Goal: Information Seeking & Learning: Learn about a topic

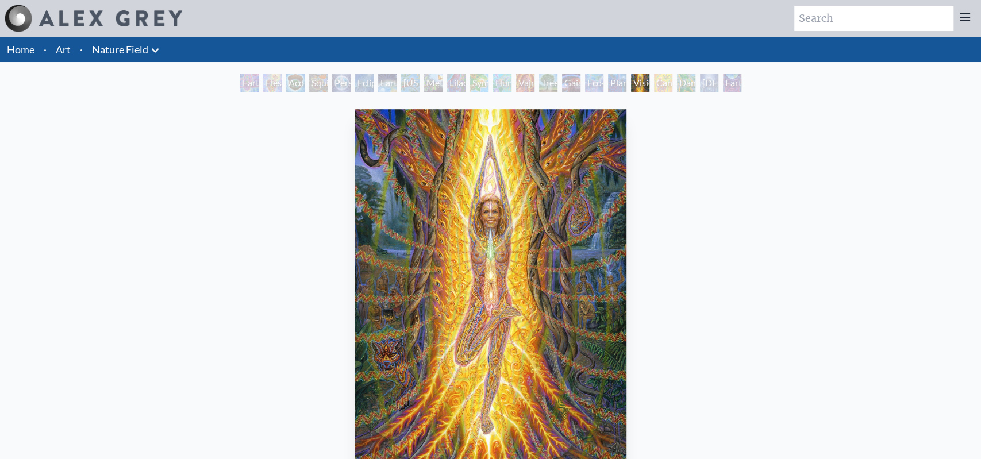
click at [677, 88] on div "Dance of Cannabia" at bounding box center [686, 83] width 18 height 18
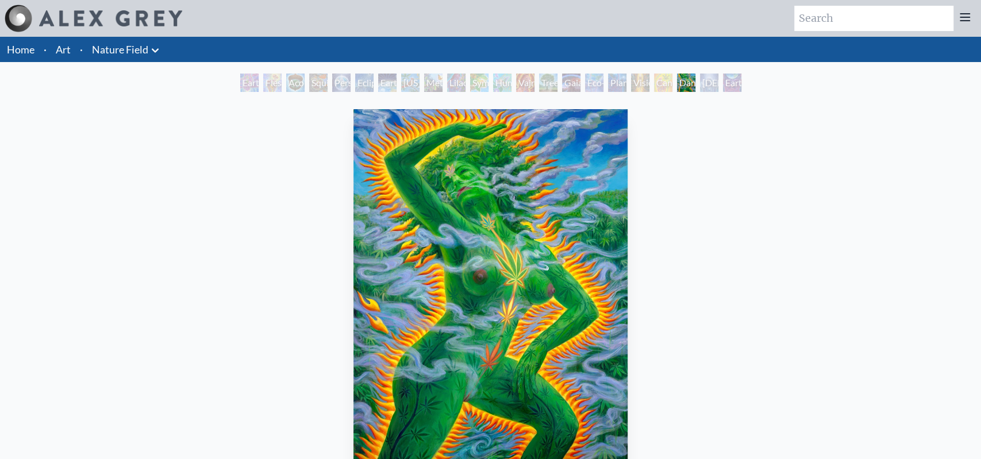
click at [700, 85] on div "Baptism in the Ocean of Awareness" at bounding box center [709, 83] width 18 height 18
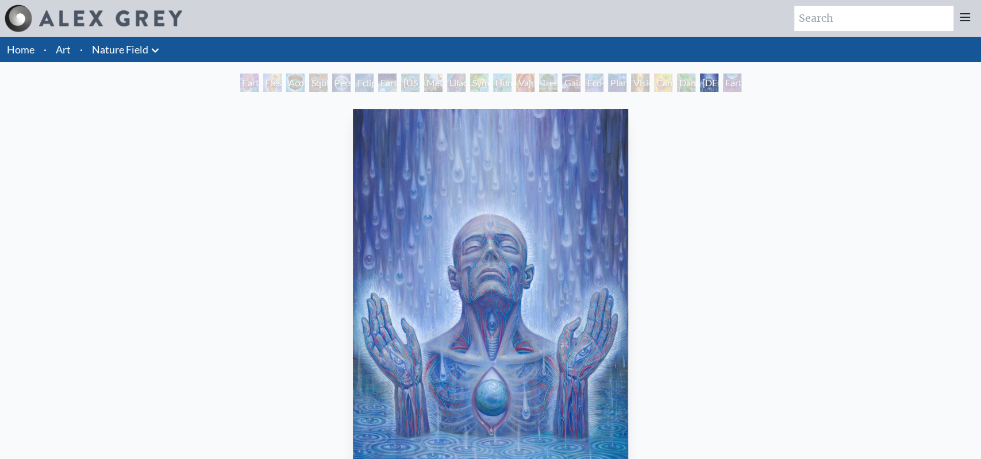
click at [634, 83] on div "Vision Tree" at bounding box center [640, 83] width 18 height 18
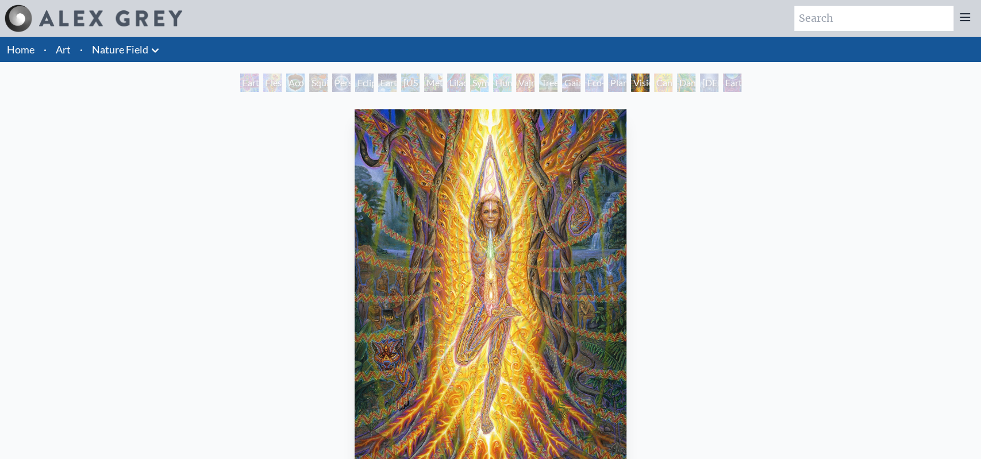
click at [672, 82] on div "Cannabis Mudra" at bounding box center [663, 83] width 18 height 18
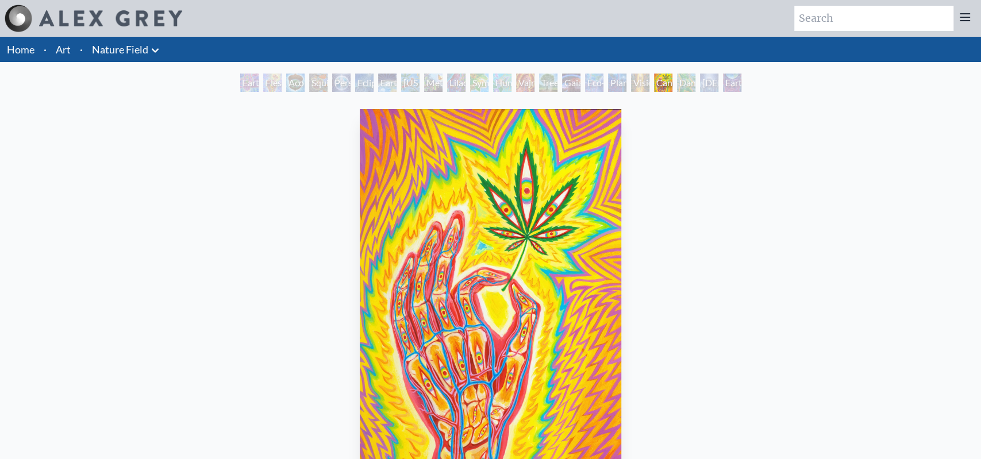
click at [704, 82] on div "Baptism in the Ocean of Awareness" at bounding box center [709, 83] width 18 height 18
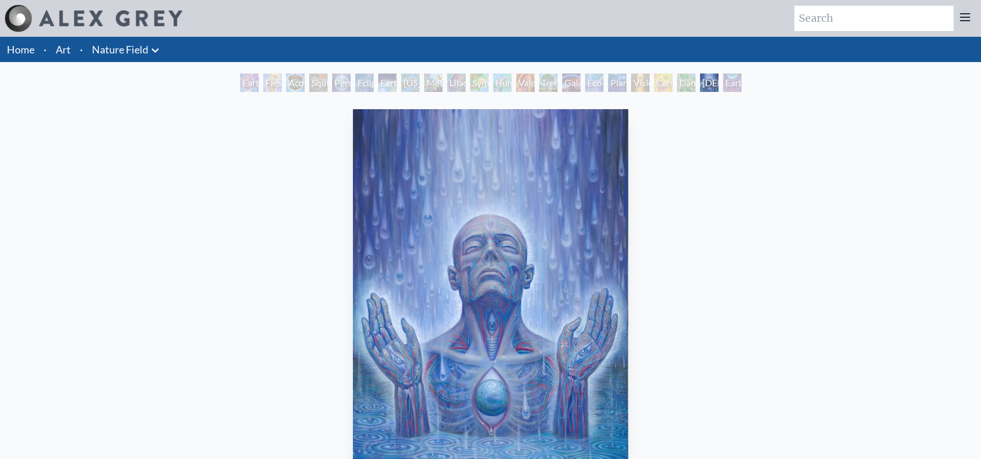
click at [608, 84] on div "Planetary Prayers" at bounding box center [617, 83] width 18 height 18
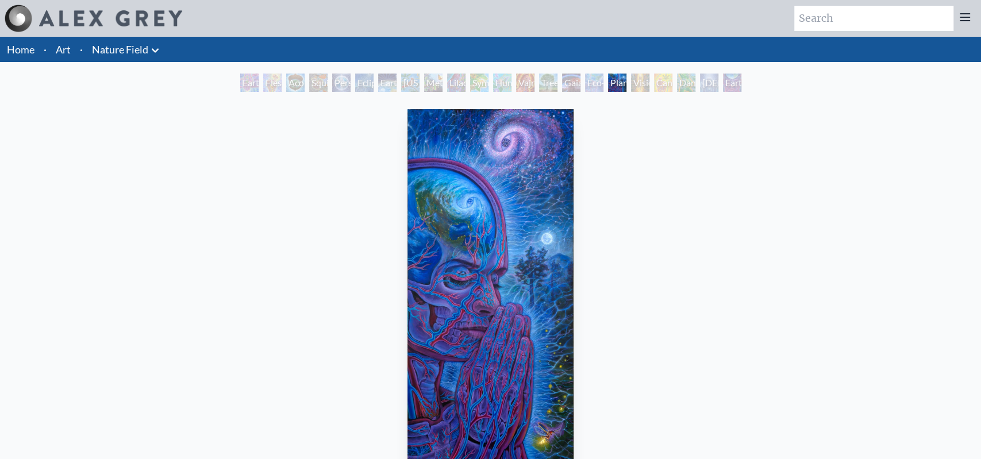
click at [564, 83] on div "Gaia" at bounding box center [571, 83] width 18 height 18
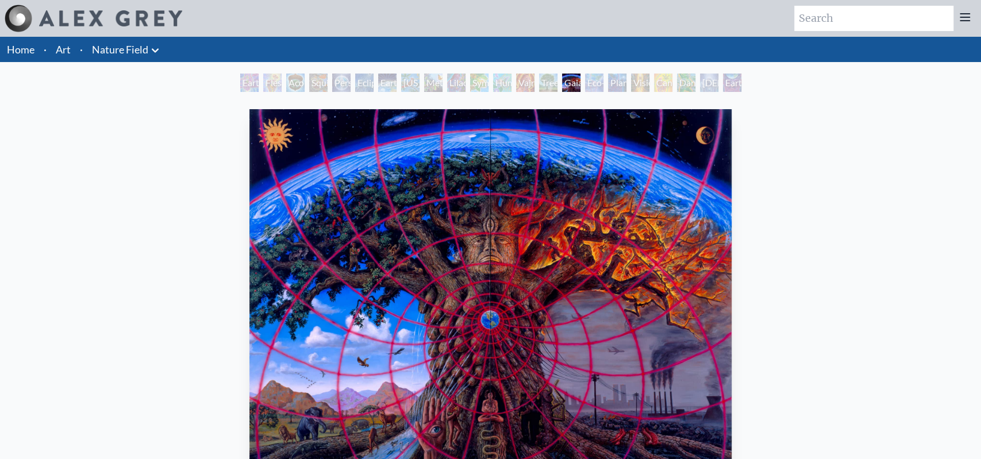
click at [545, 84] on div "Tree & Person" at bounding box center [548, 83] width 18 height 18
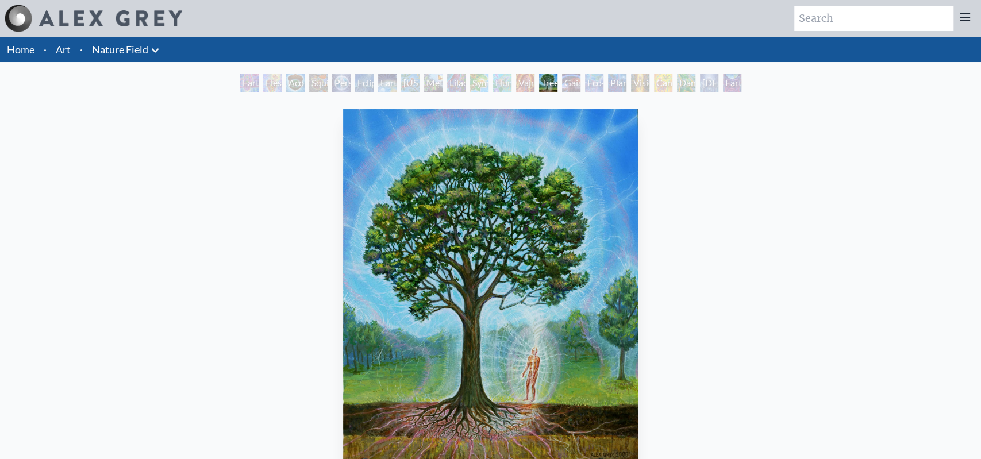
click at [511, 84] on div "Earth Witness Flesh of the Gods Acorn Dream Squirrel Person Planet Eclipse Eart…" at bounding box center [491, 85] width 506 height 22
click at [520, 84] on div "Vajra Horse" at bounding box center [525, 83] width 18 height 18
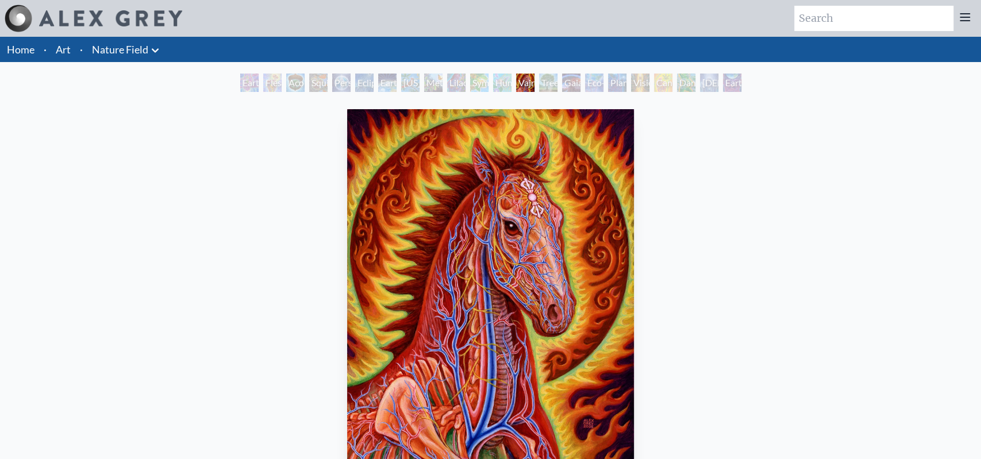
click at [493, 82] on div "Humming Bird" at bounding box center [502, 83] width 18 height 18
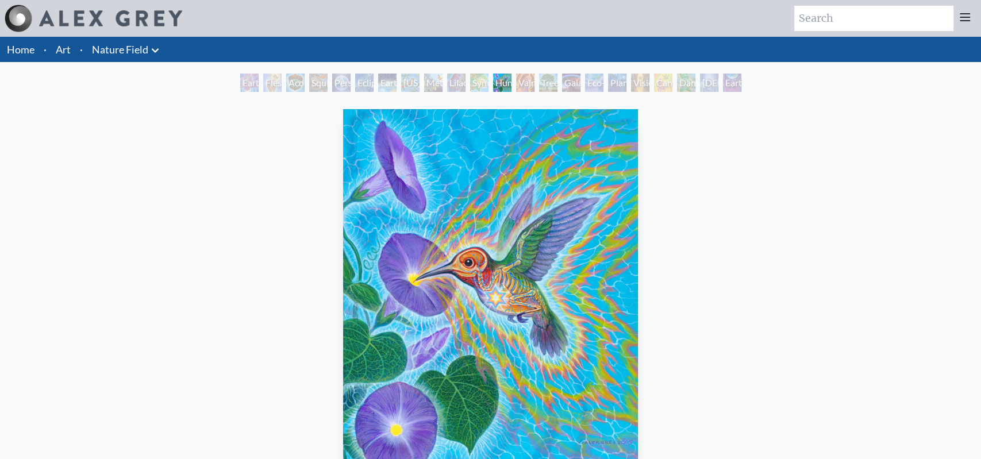
click at [462, 85] on div "Lilacs" at bounding box center [456, 83] width 18 height 18
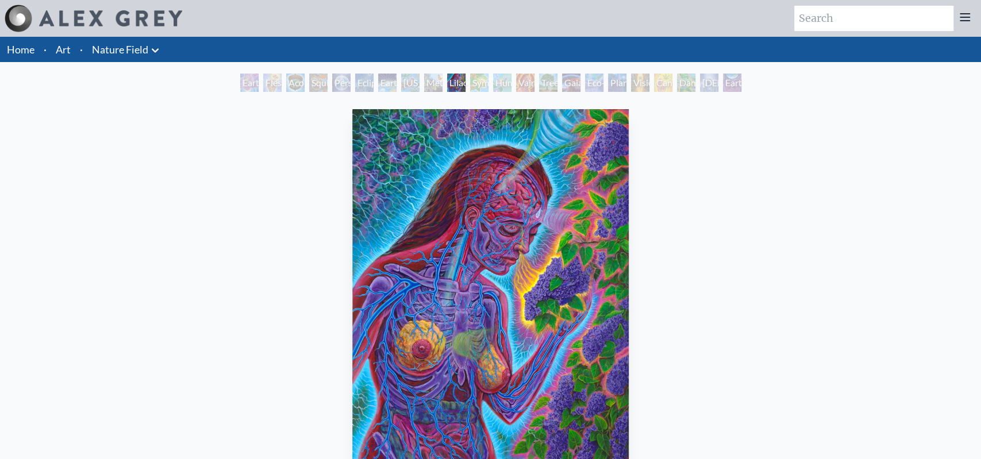
click at [433, 84] on div "Metamorphosis" at bounding box center [433, 83] width 18 height 18
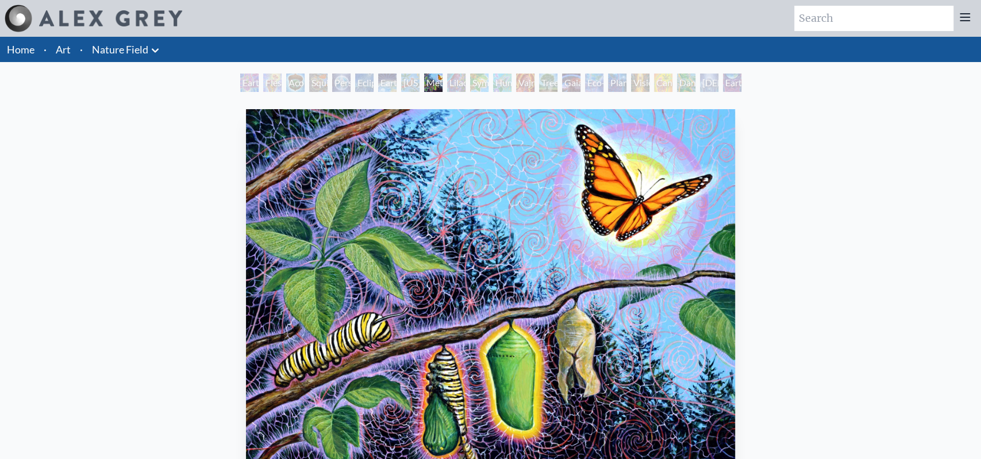
click at [424, 82] on div "Metamorphosis" at bounding box center [433, 83] width 18 height 18
click at [383, 82] on div "Earth Energies" at bounding box center [387, 83] width 18 height 18
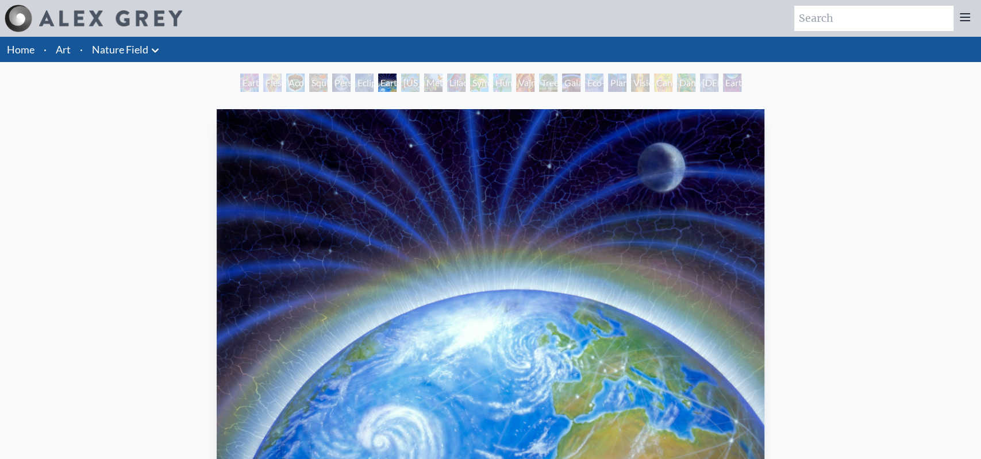
click at [240, 80] on div "Earth Witness" at bounding box center [249, 83] width 18 height 18
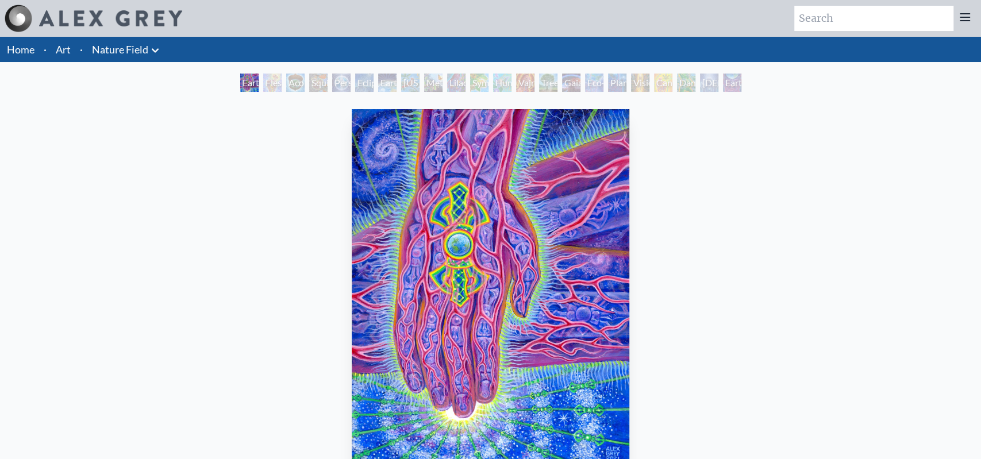
click at [287, 82] on div "Acorn Dream" at bounding box center [295, 83] width 18 height 18
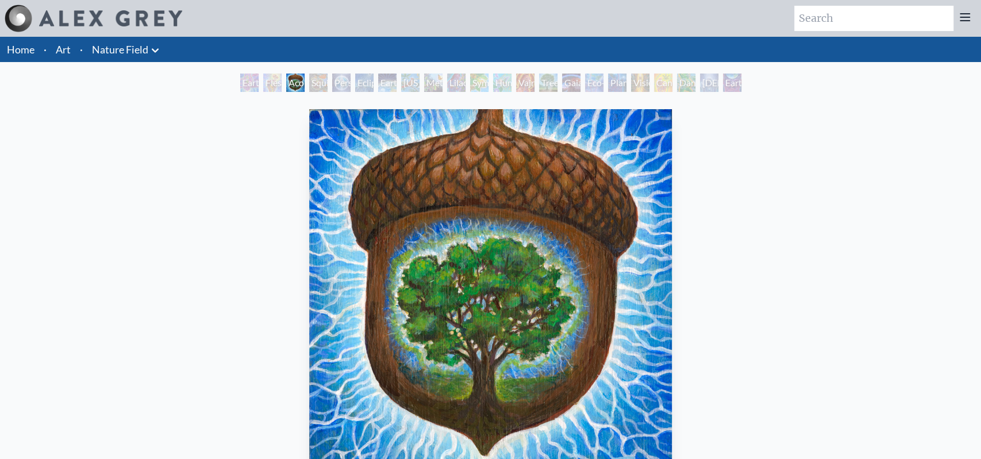
click at [287, 82] on div "Acorn Dream" at bounding box center [295, 83] width 18 height 18
click at [153, 52] on icon at bounding box center [155, 51] width 14 height 14
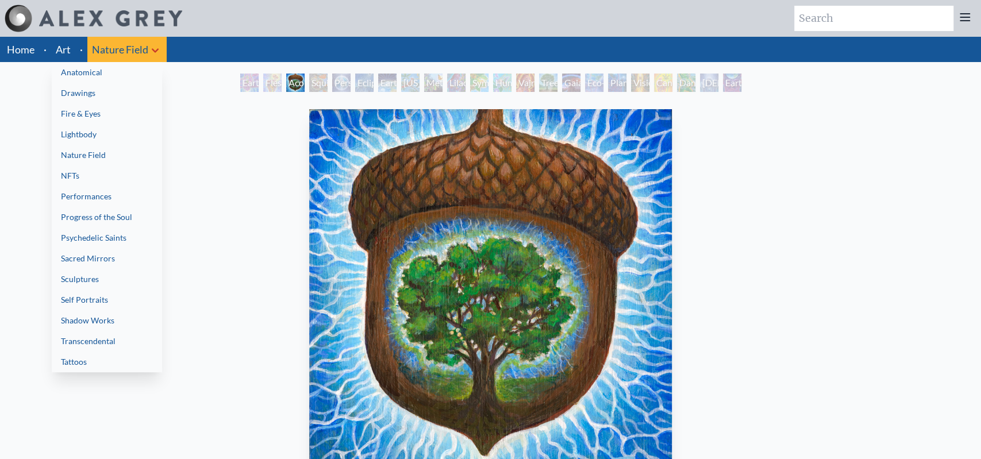
click at [122, 338] on link "Transcendental" at bounding box center [107, 341] width 110 height 21
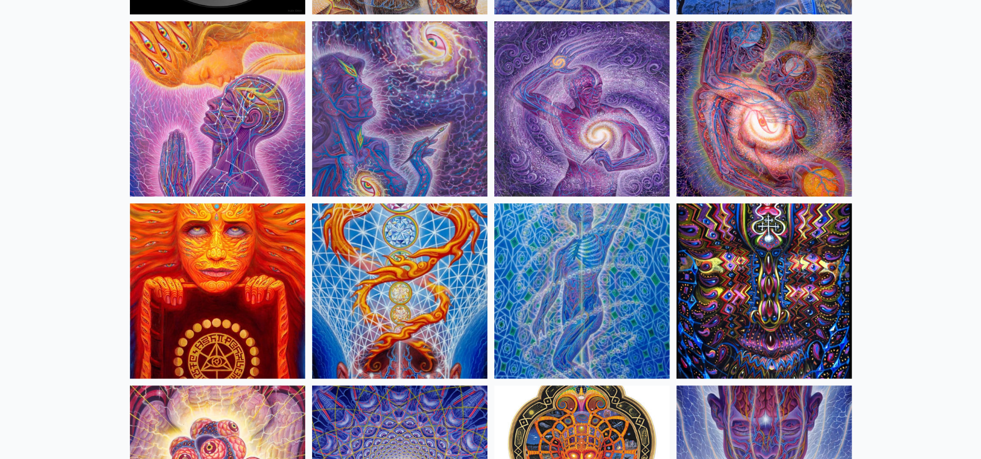
scroll to position [299, 0]
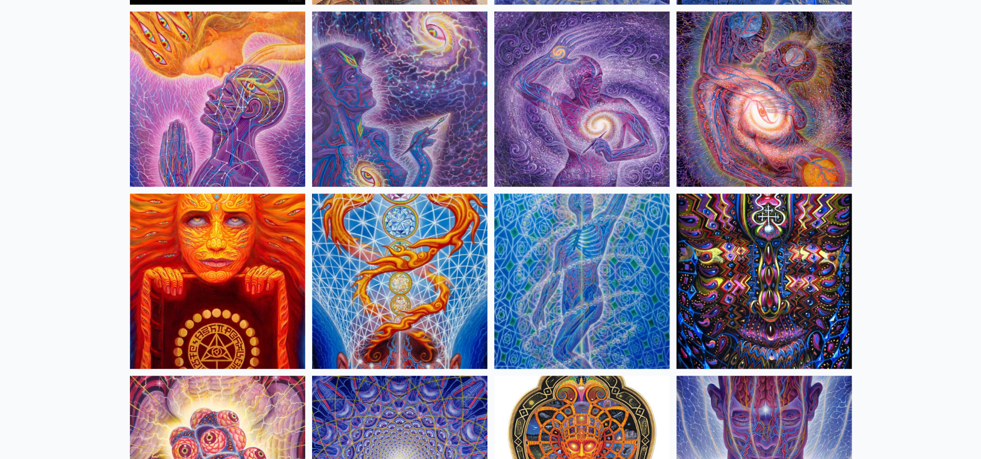
click at [816, 101] on img at bounding box center [763, 98] width 175 height 175
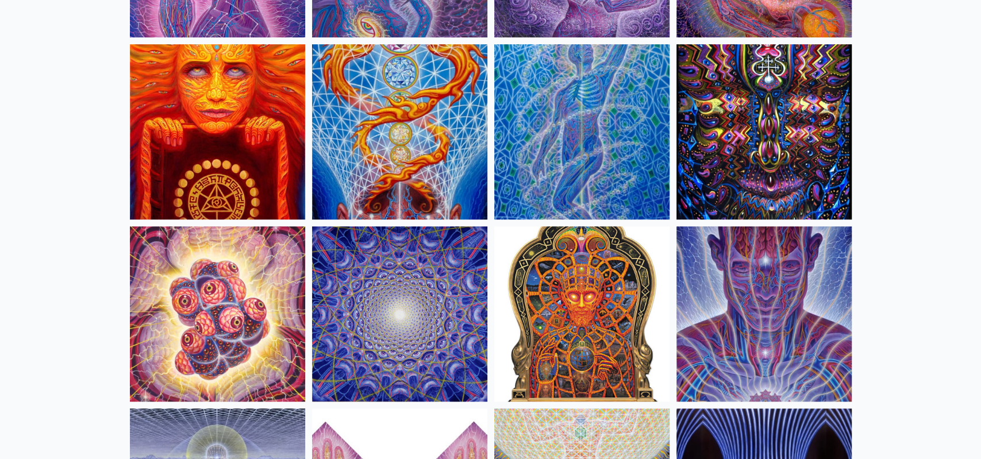
scroll to position [701, 0]
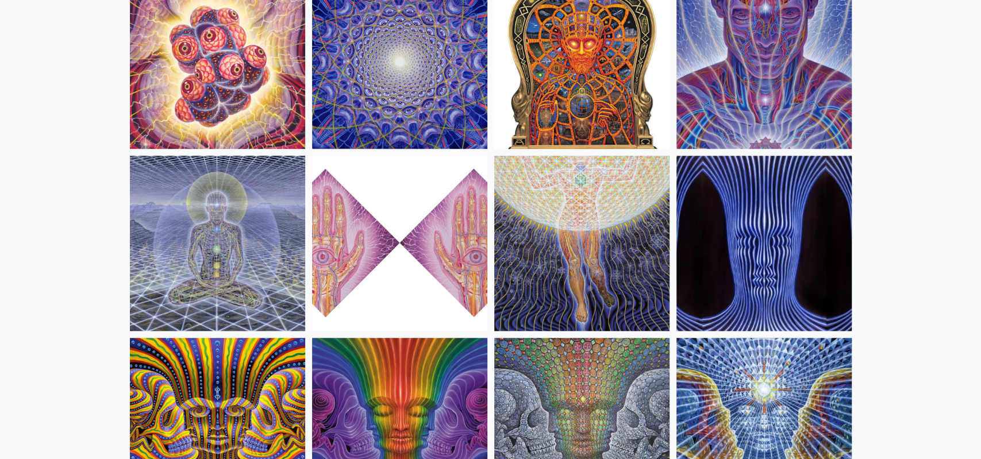
click at [211, 81] on img at bounding box center [217, 61] width 175 height 175
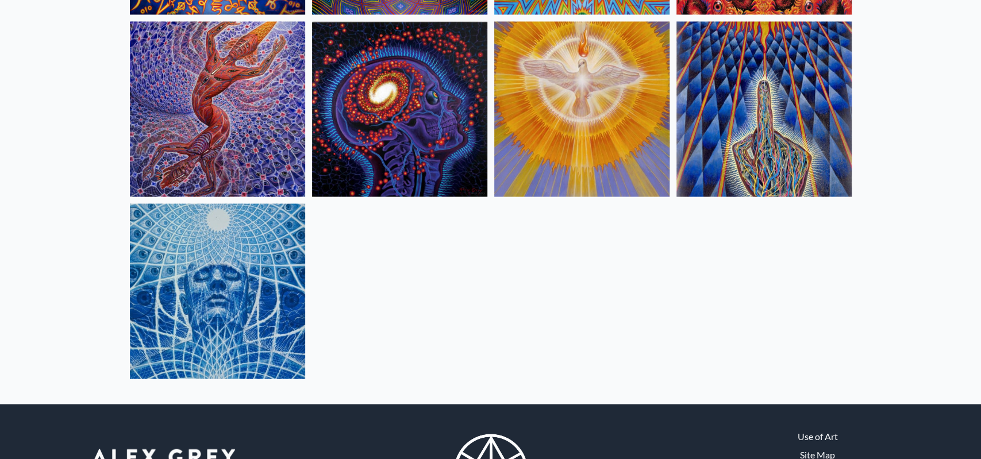
scroll to position [1459, 0]
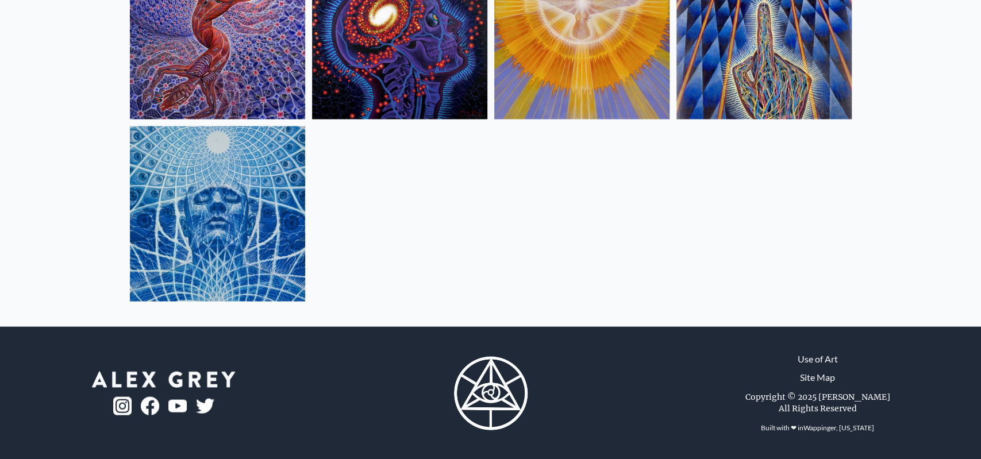
click at [203, 237] on img at bounding box center [217, 213] width 175 height 175
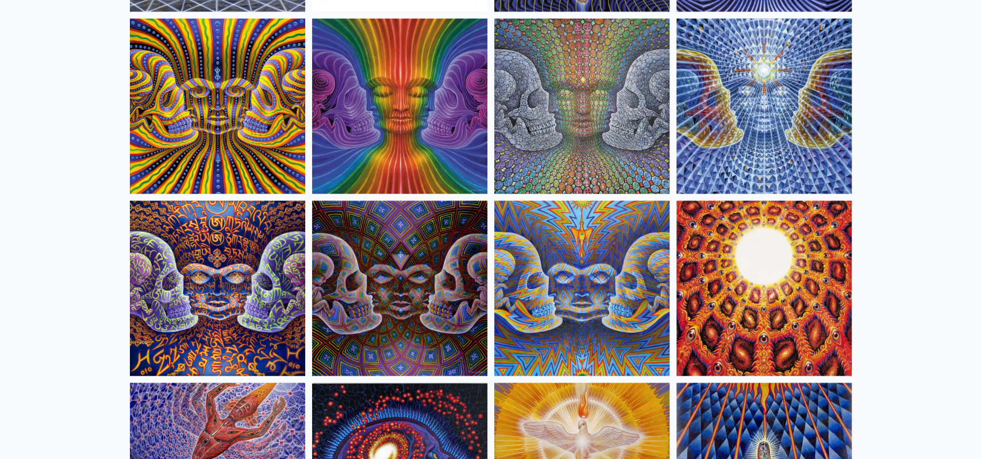
scroll to position [581, 0]
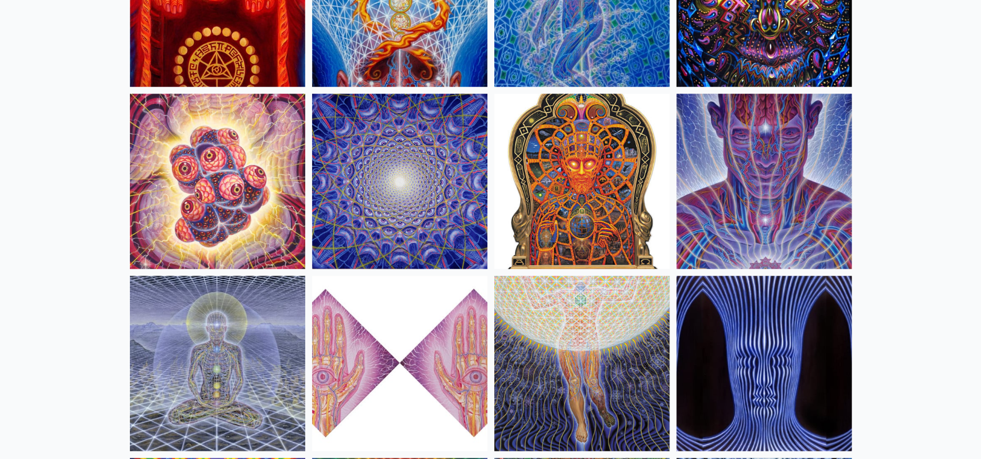
click at [793, 134] on img at bounding box center [763, 181] width 175 height 175
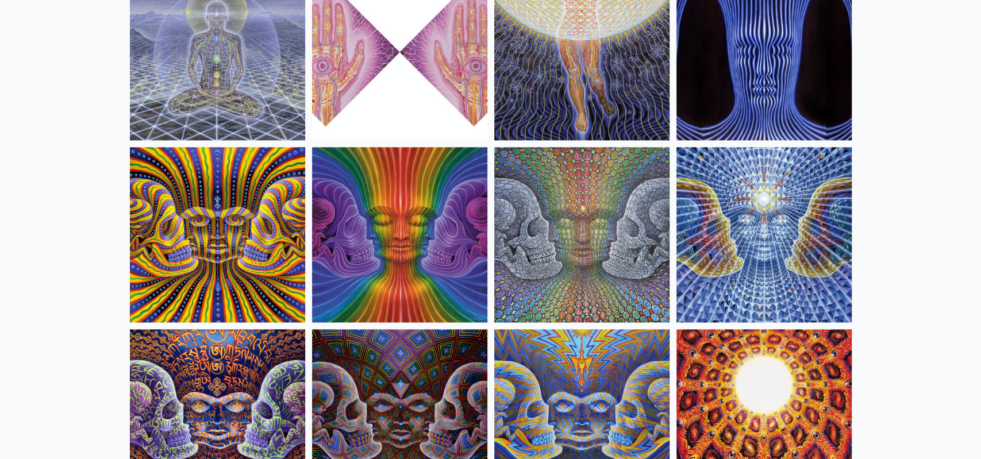
scroll to position [893, 0]
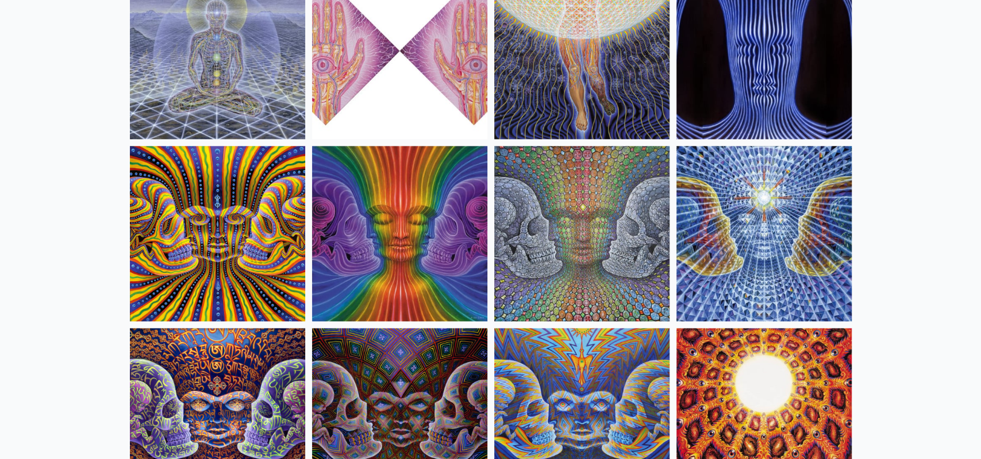
click at [766, 223] on img at bounding box center [763, 233] width 175 height 175
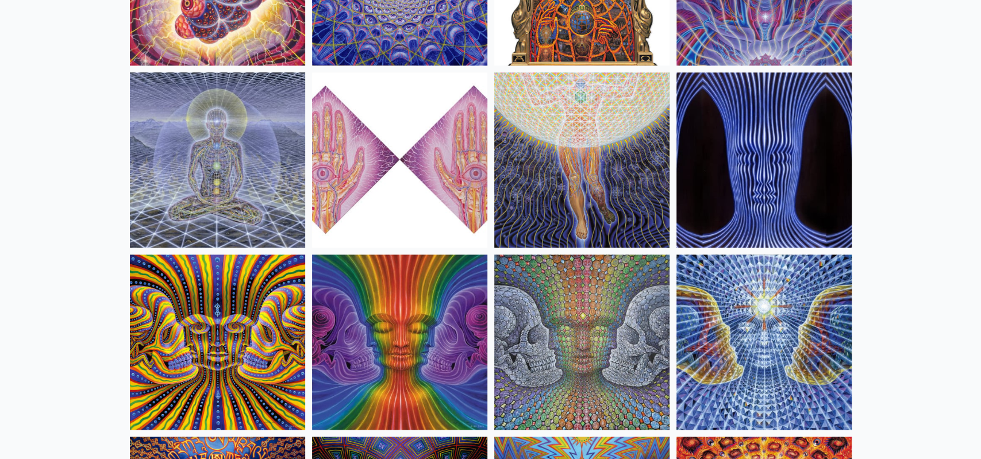
scroll to position [0, 0]
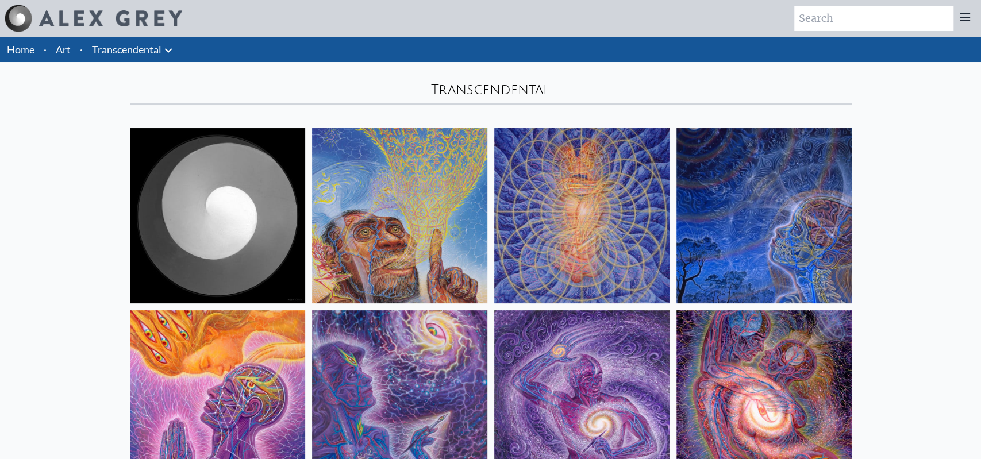
click at [138, 52] on link "Transcendental" at bounding box center [127, 49] width 70 height 16
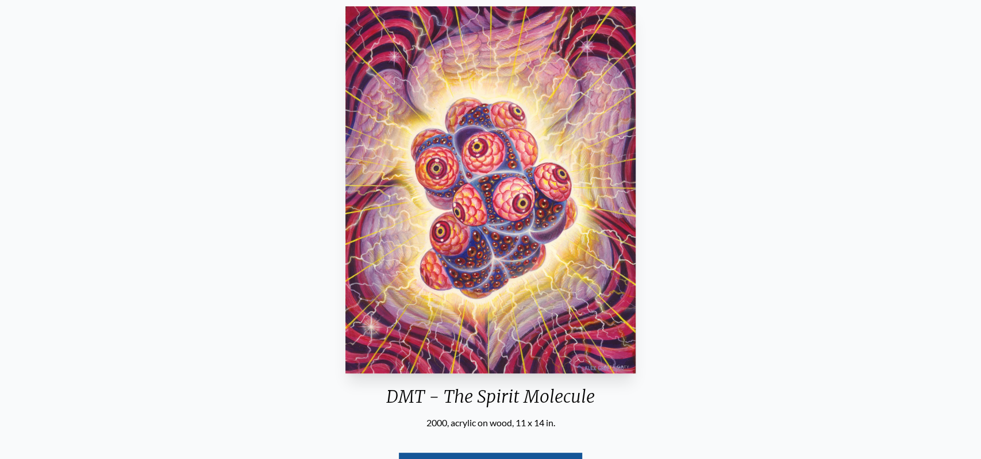
scroll to position [219, 0]
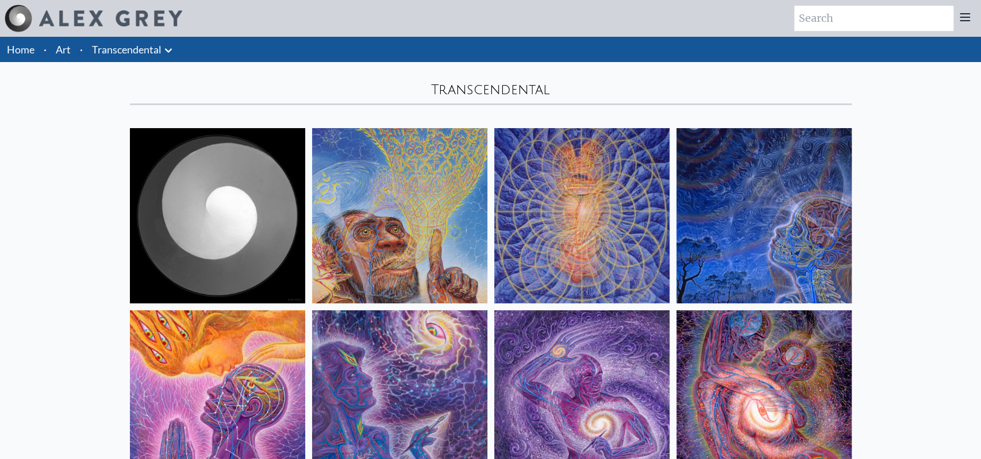
click at [168, 49] on icon at bounding box center [168, 51] width 14 height 14
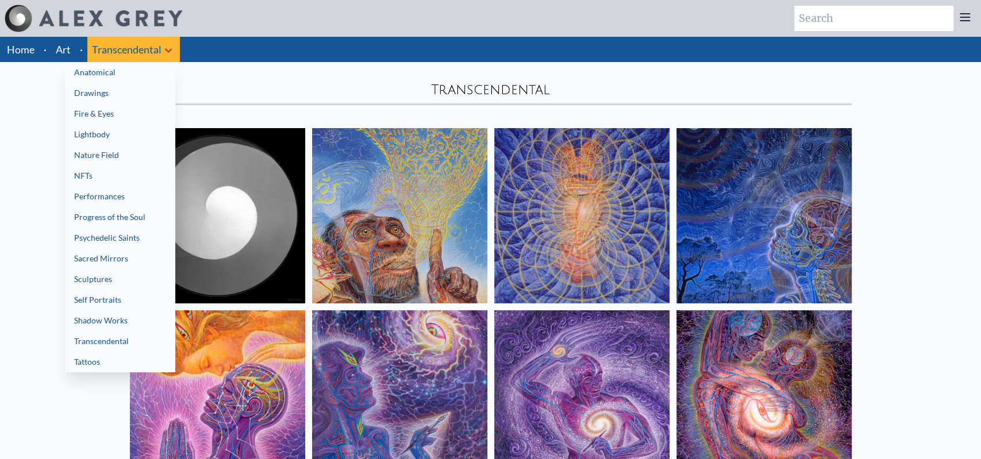
click at [92, 193] on link "Performances" at bounding box center [120, 196] width 110 height 21
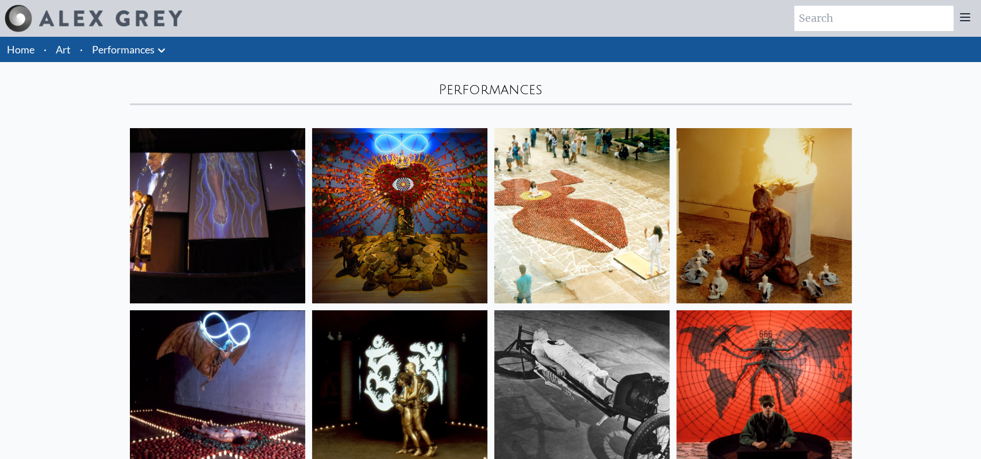
click at [167, 42] on button at bounding box center [162, 49] width 14 height 16
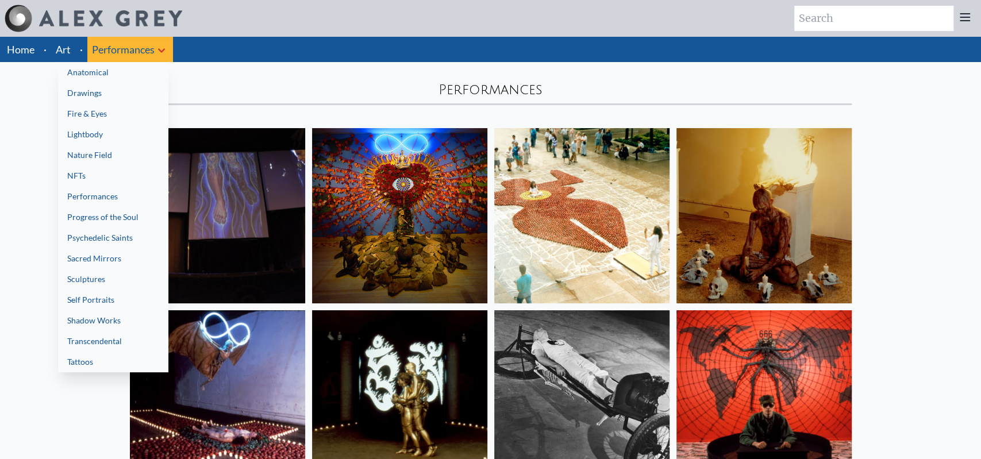
click at [101, 217] on link "Progress of the Soul" at bounding box center [113, 217] width 110 height 21
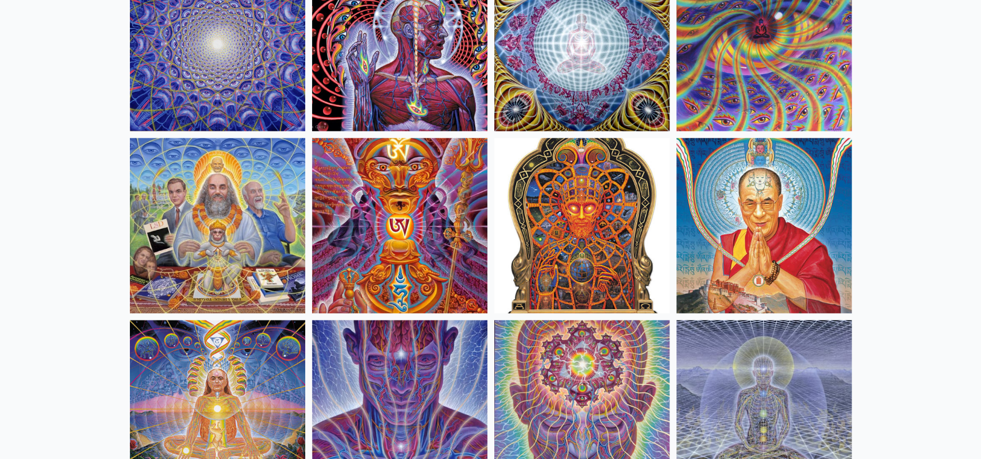
scroll to position [3847, 0]
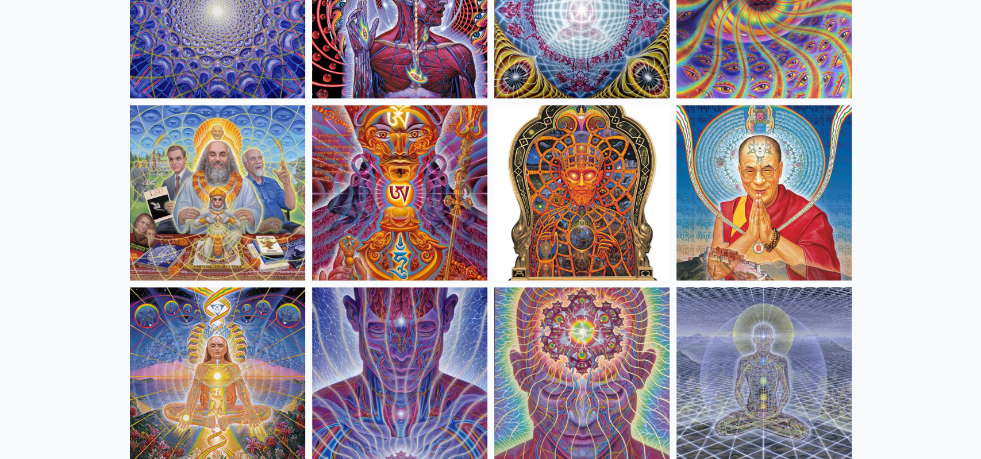
click at [205, 182] on img at bounding box center [217, 192] width 175 height 175
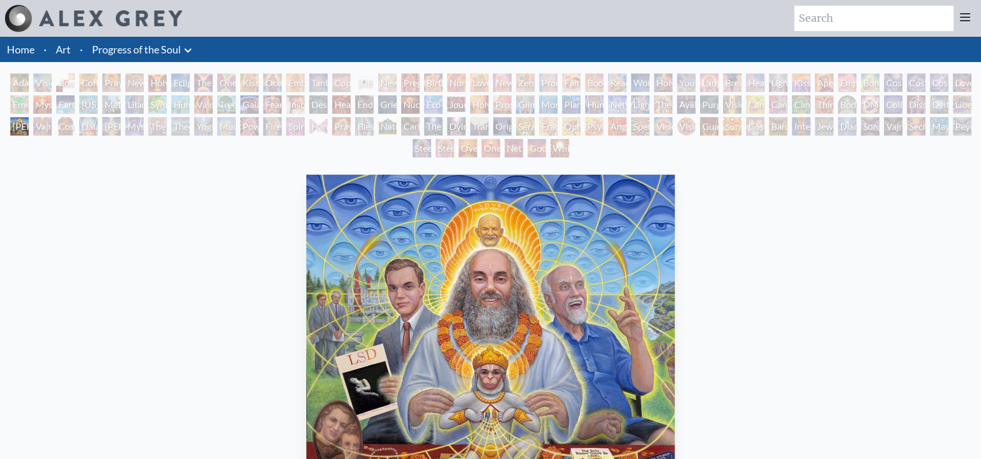
click at [172, 48] on link "Progress of the Soul" at bounding box center [136, 49] width 89 height 16
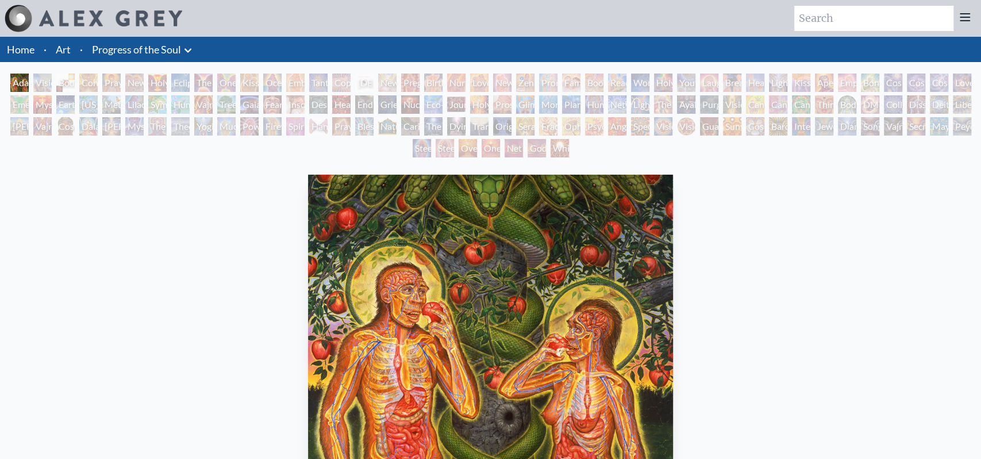
click at [145, 43] on link "Progress of the Soul" at bounding box center [136, 49] width 89 height 16
click at [162, 45] on link "Progress of the Soul" at bounding box center [136, 49] width 89 height 16
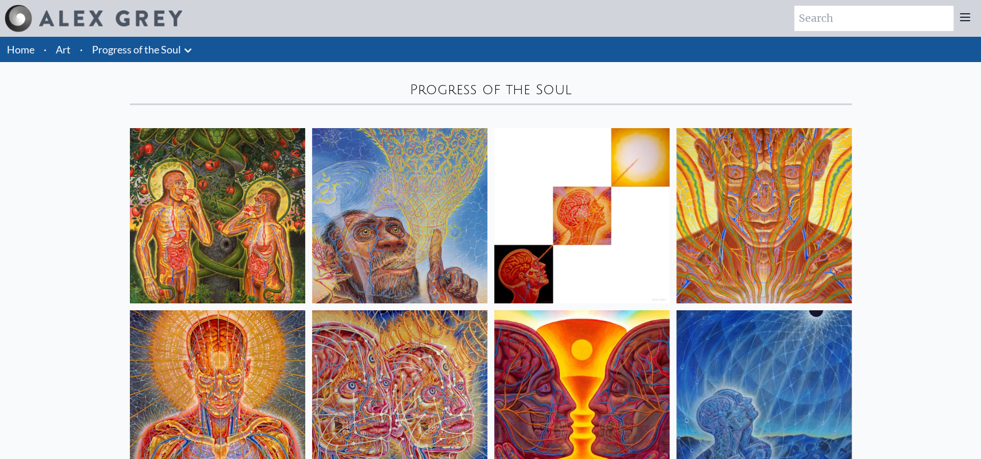
click at [754, 159] on img at bounding box center [763, 215] width 175 height 175
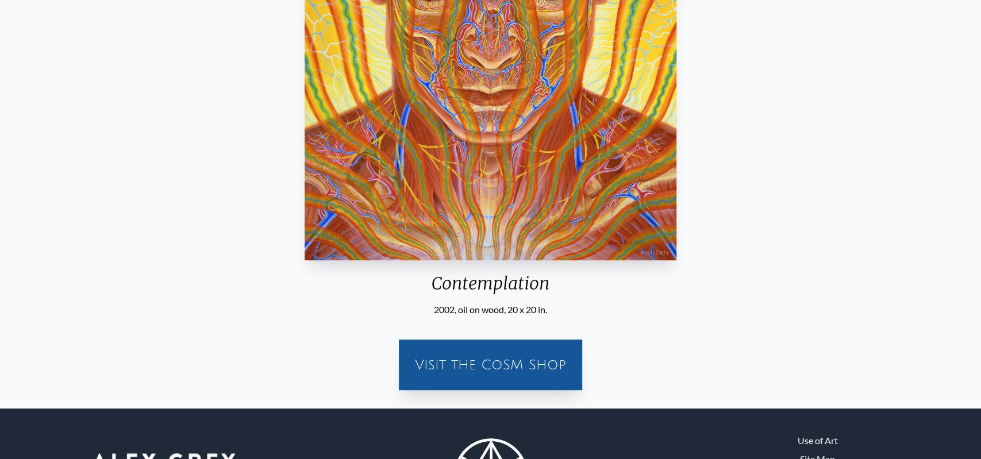
scroll to position [116, 0]
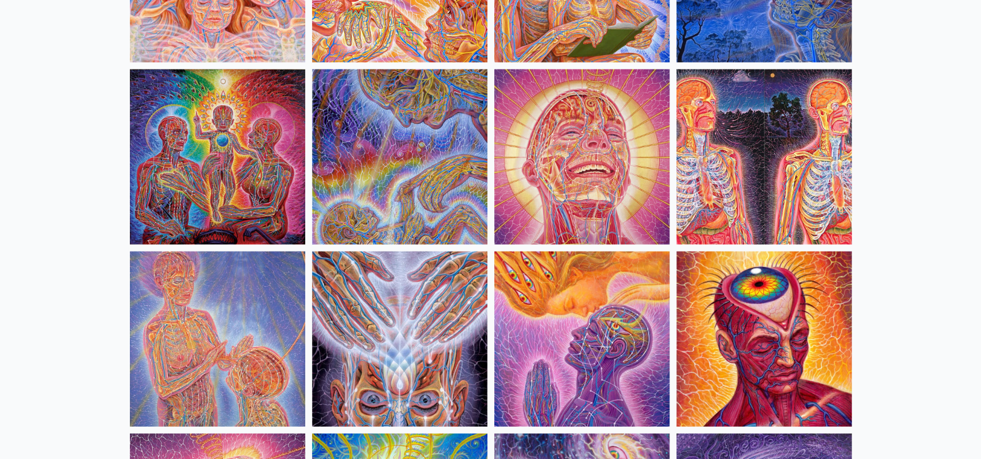
scroll to position [1340, 0]
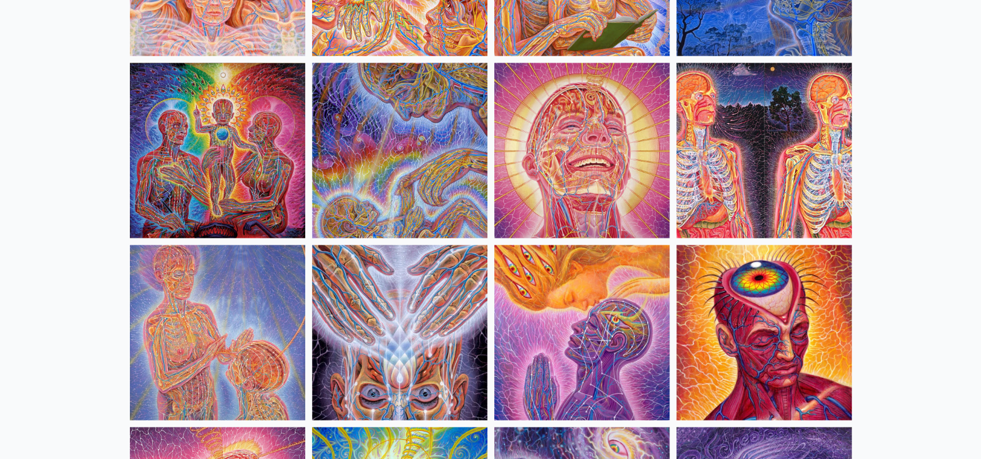
click at [560, 137] on img at bounding box center [581, 150] width 175 height 175
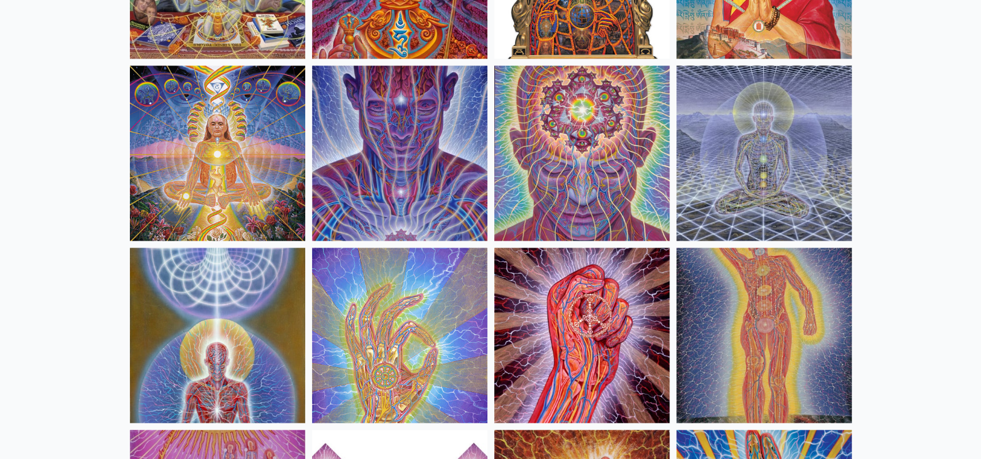
scroll to position [4080, 0]
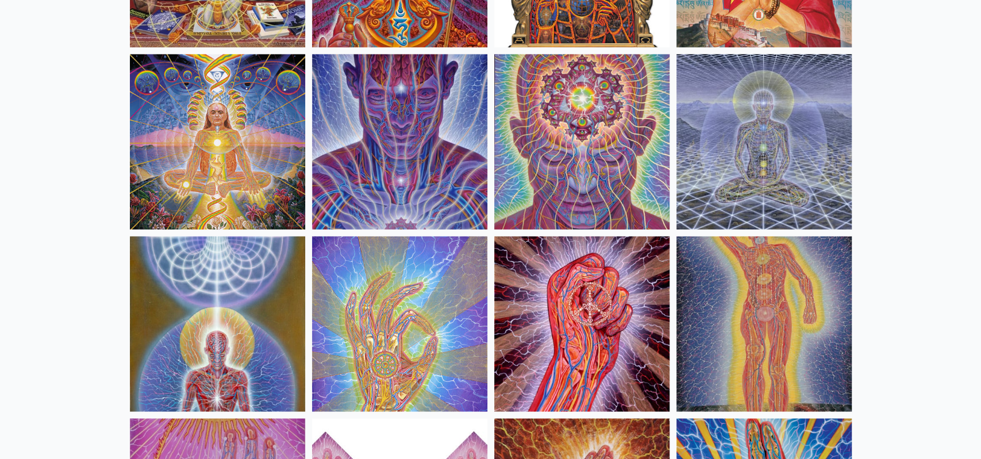
click at [198, 168] on img at bounding box center [217, 142] width 175 height 175
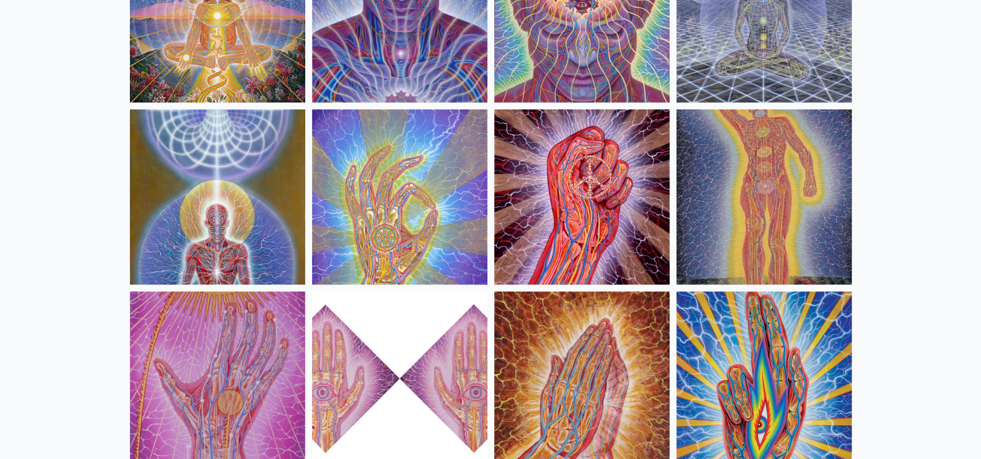
scroll to position [4223, 0]
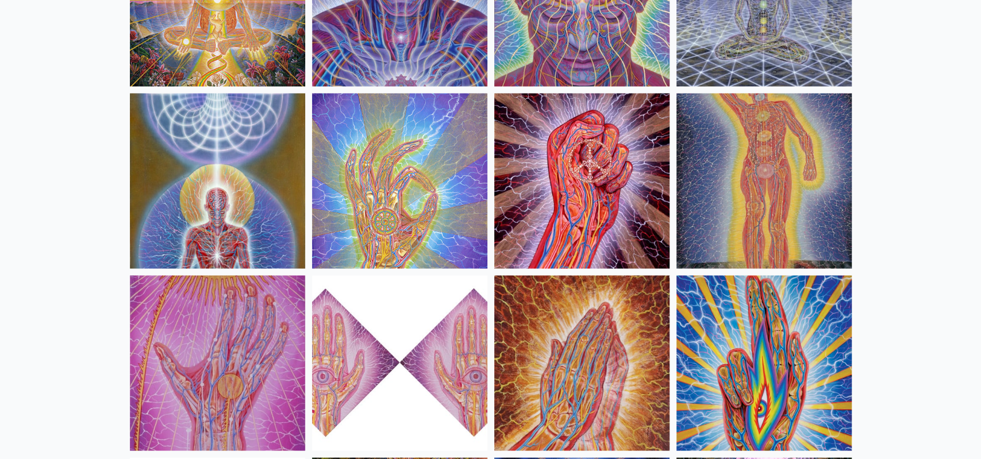
click at [780, 151] on img at bounding box center [763, 180] width 175 height 175
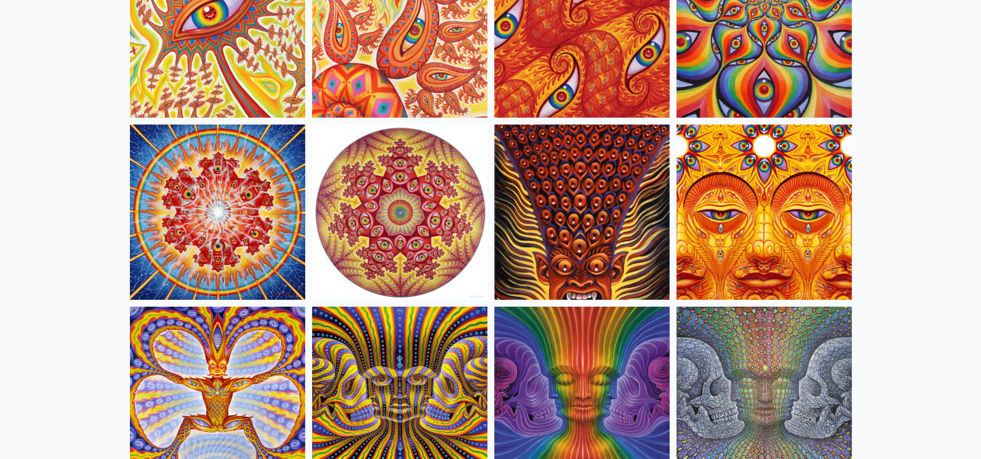
scroll to position [5541, 0]
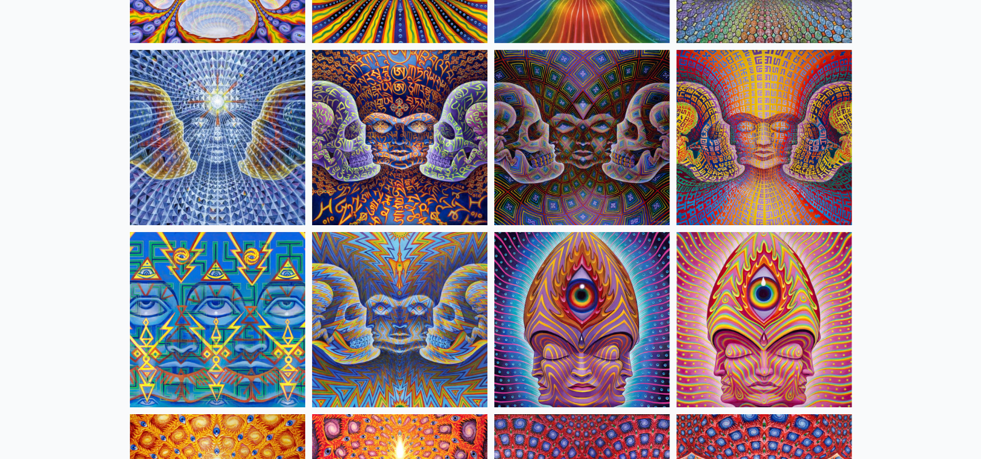
click at [214, 314] on img at bounding box center [217, 319] width 175 height 175
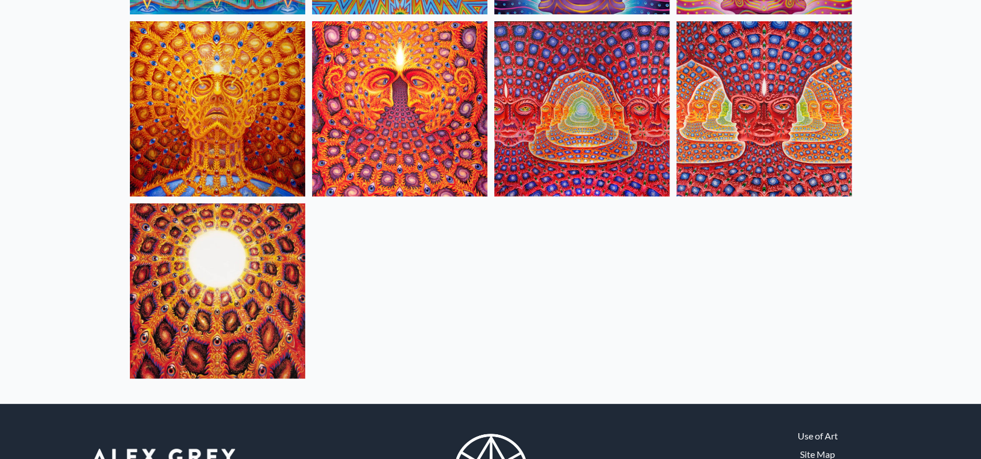
scroll to position [5962, 0]
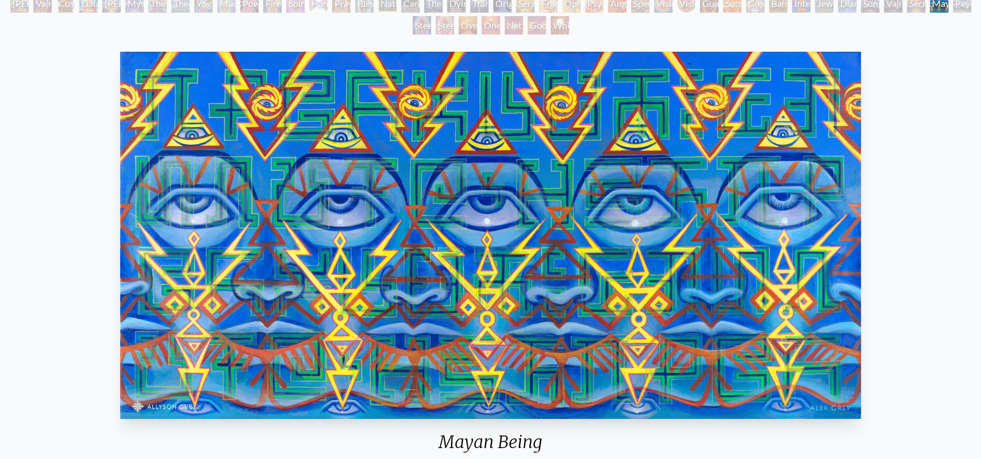
scroll to position [147, 0]
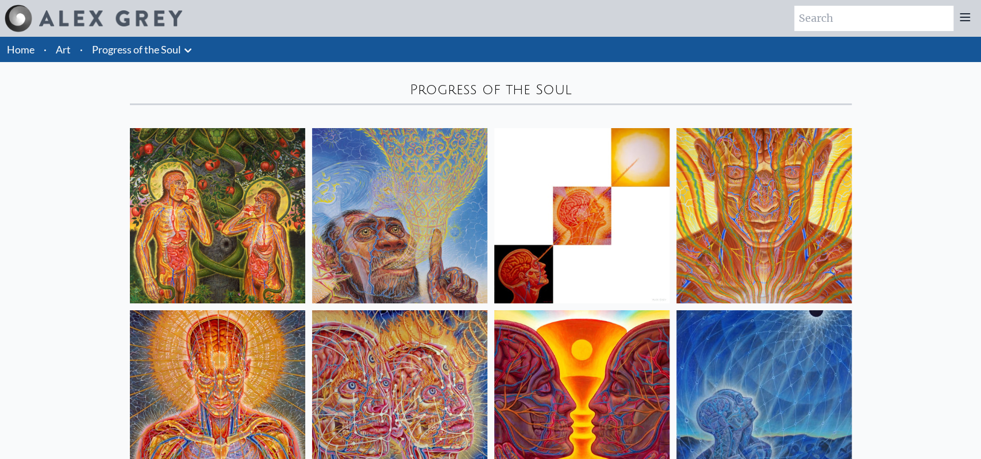
click at [188, 49] on icon at bounding box center [188, 51] width 14 height 14
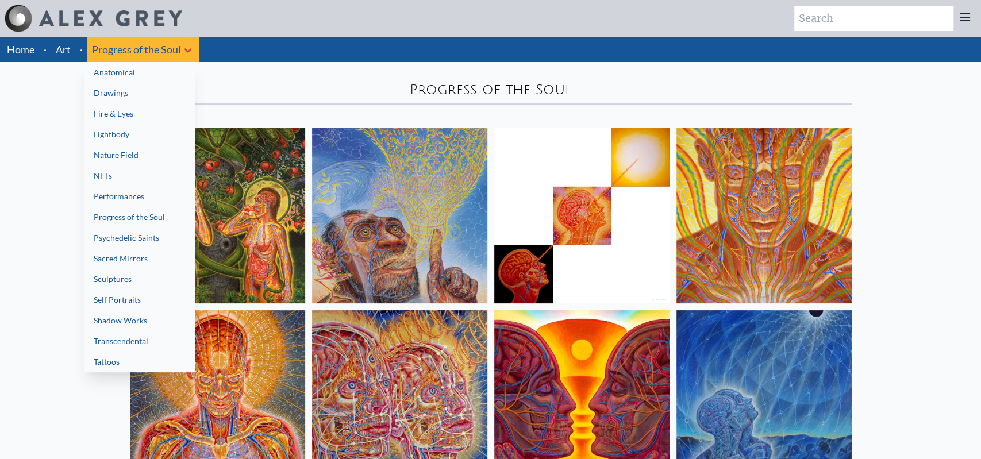
click at [155, 237] on link "Psychedelic Saints" at bounding box center [139, 237] width 110 height 21
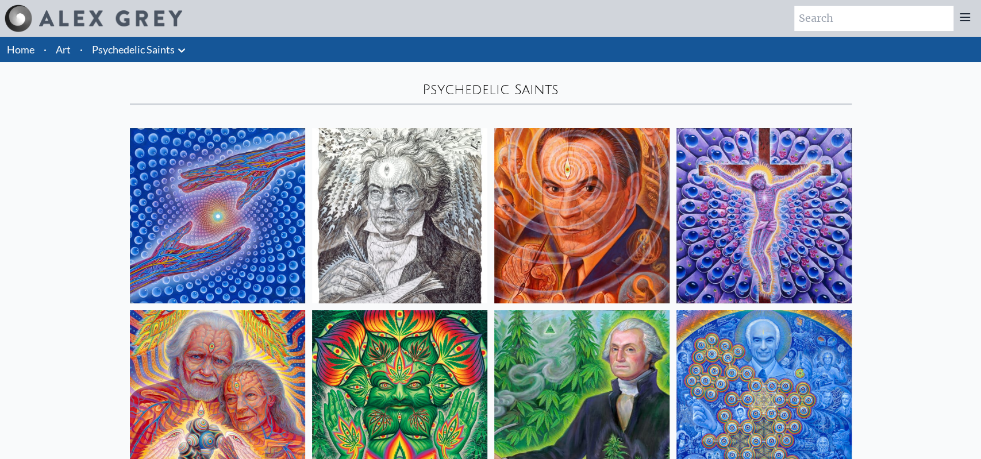
click at [554, 190] on img at bounding box center [581, 215] width 175 height 175
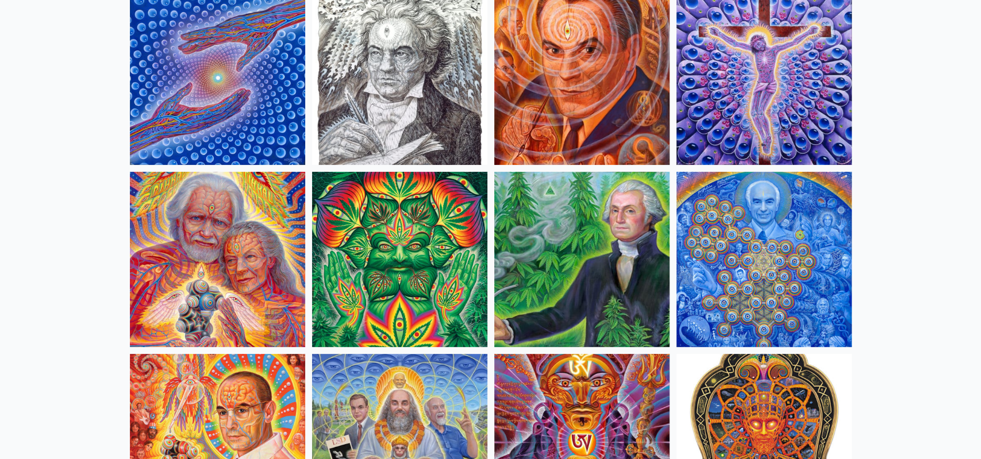
scroll to position [140, 0]
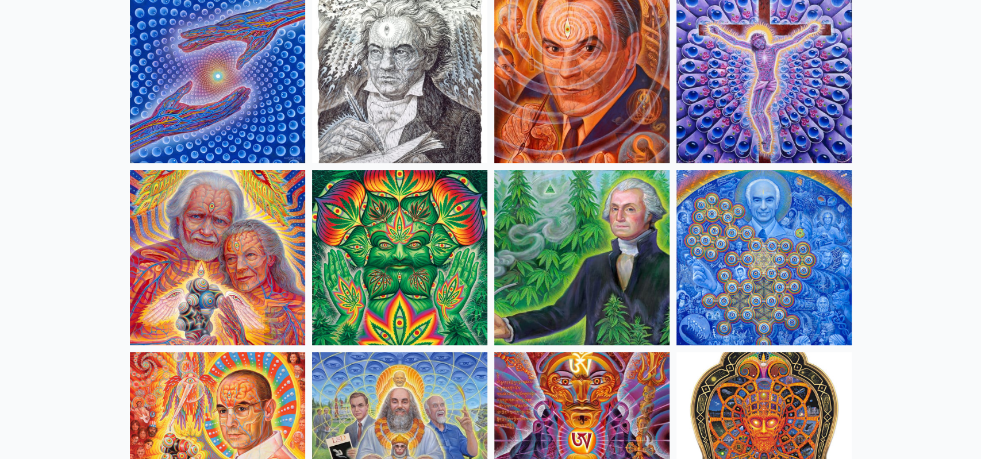
click at [234, 214] on img at bounding box center [217, 257] width 175 height 175
click at [796, 242] on img at bounding box center [763, 257] width 175 height 175
click at [210, 387] on img at bounding box center [217, 439] width 175 height 175
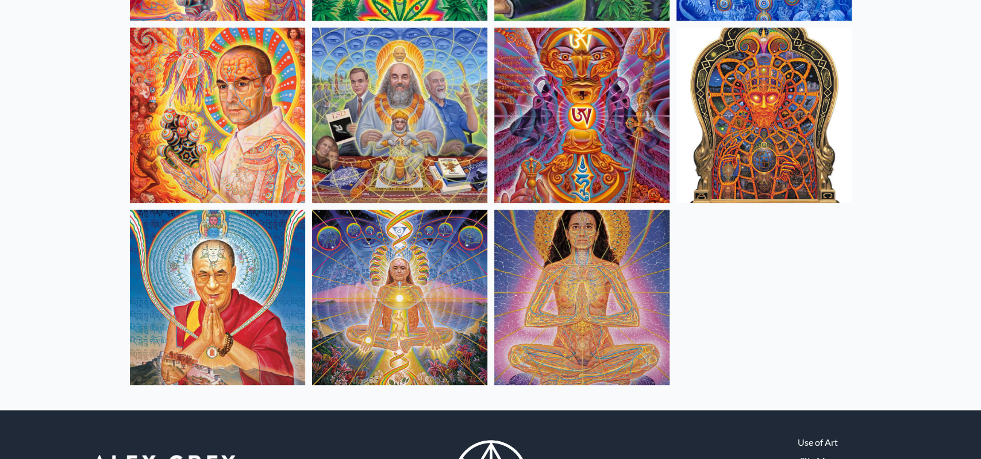
scroll to position [467, 0]
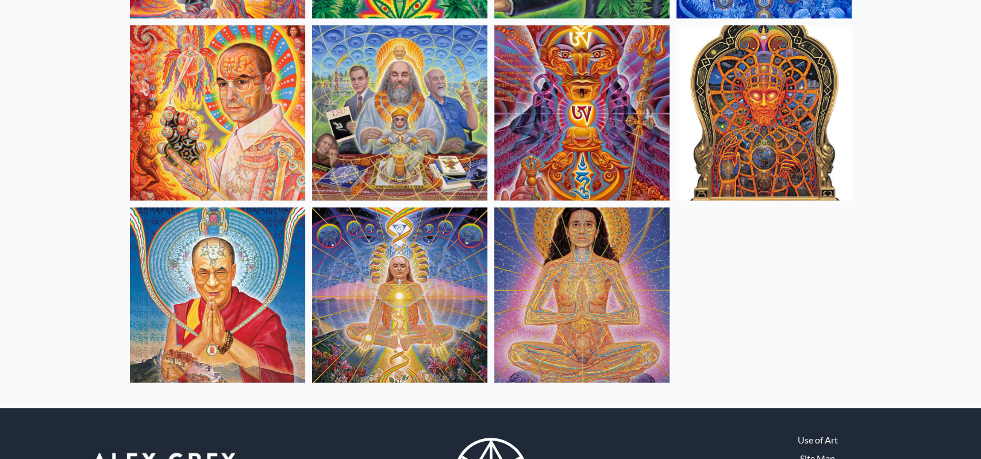
click at [193, 267] on img at bounding box center [217, 294] width 175 height 175
click at [571, 272] on img at bounding box center [581, 294] width 175 height 175
click at [601, 145] on img at bounding box center [581, 112] width 175 height 175
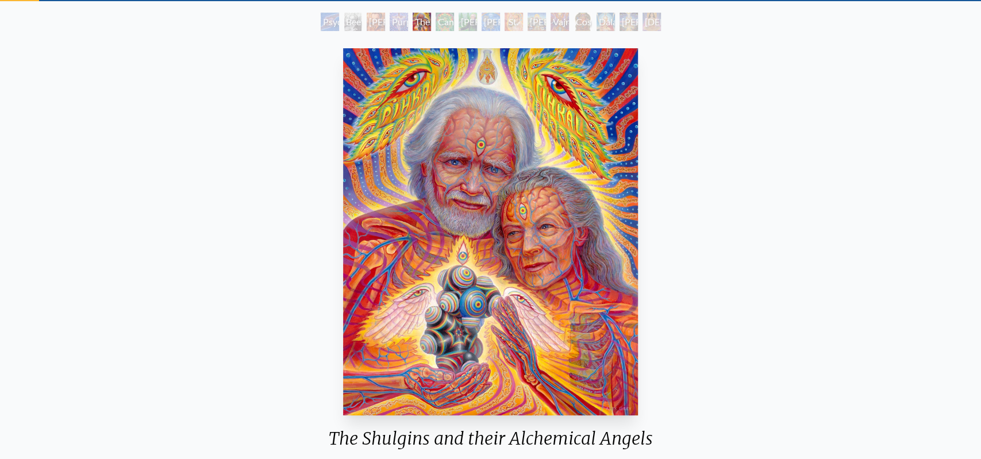
scroll to position [107, 0]
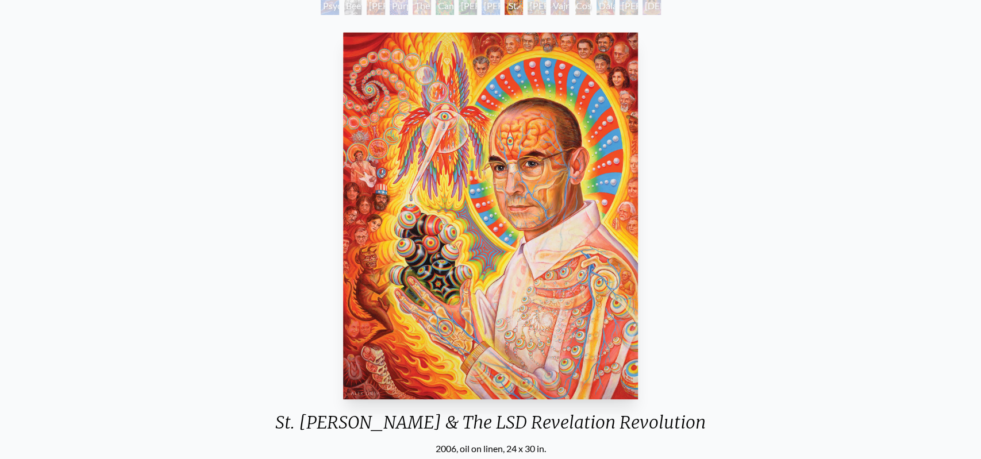
scroll to position [74, 0]
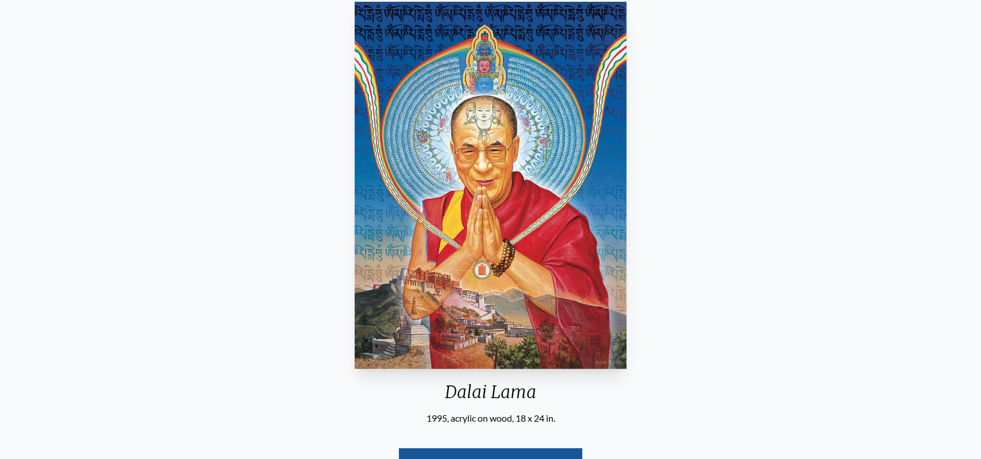
scroll to position [109, 0]
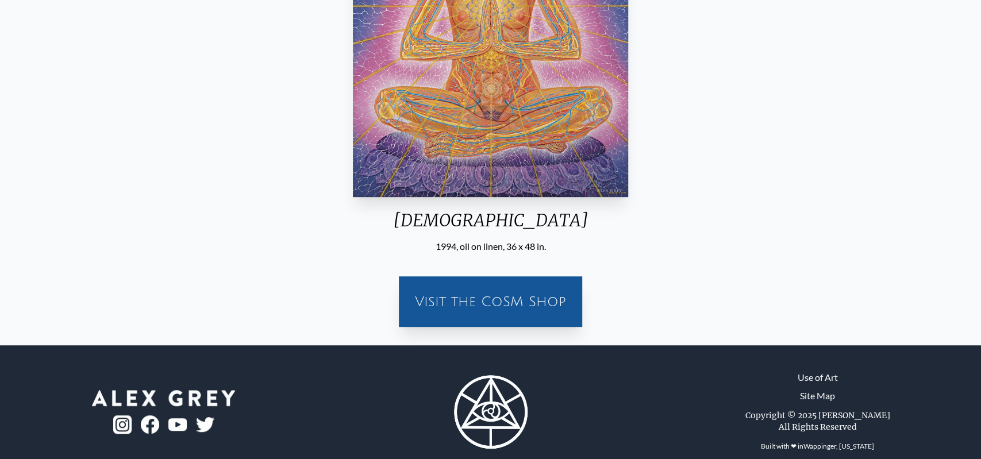
scroll to position [288, 0]
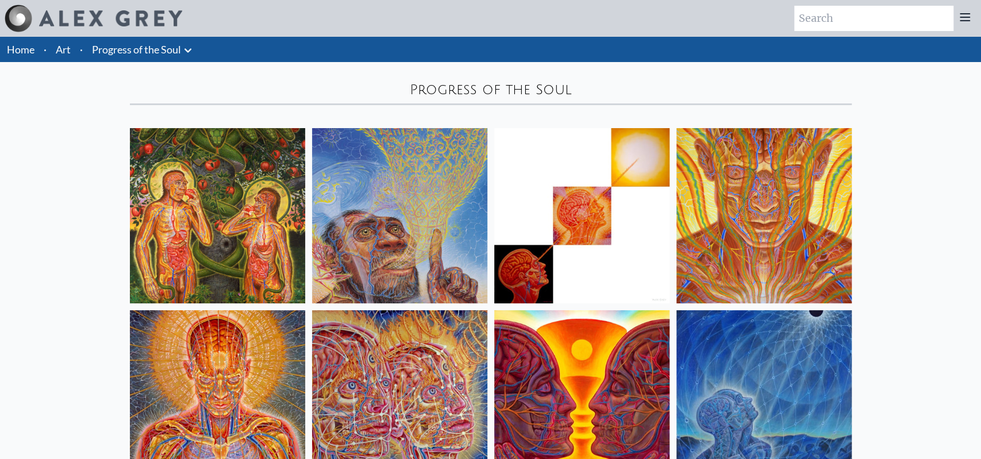
click at [167, 47] on link "Progress of the Soul" at bounding box center [136, 49] width 89 height 16
click at [187, 49] on icon at bounding box center [188, 51] width 14 height 14
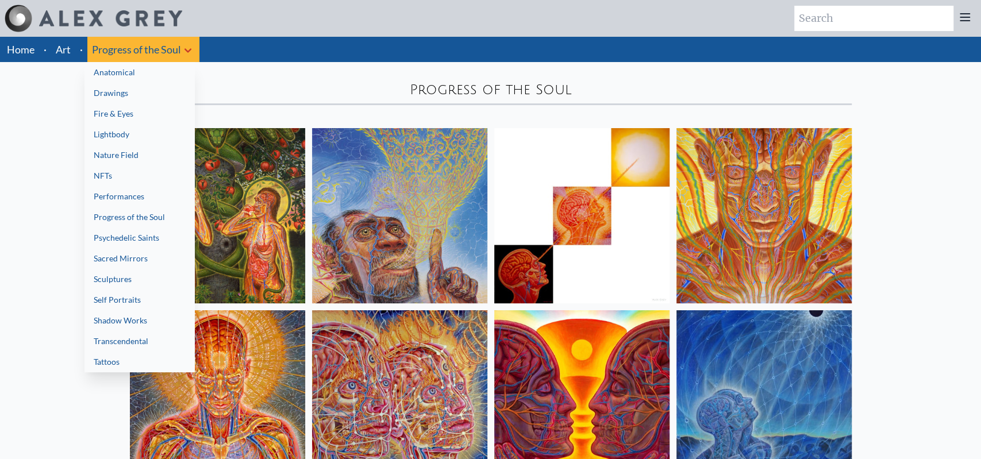
click at [144, 194] on link "Performances" at bounding box center [139, 196] width 110 height 21
click at [133, 278] on link "Sculptures" at bounding box center [139, 279] width 110 height 21
click at [159, 299] on link "Self Portraits" at bounding box center [139, 300] width 110 height 21
click at [117, 315] on link "Shadow Works" at bounding box center [139, 320] width 110 height 21
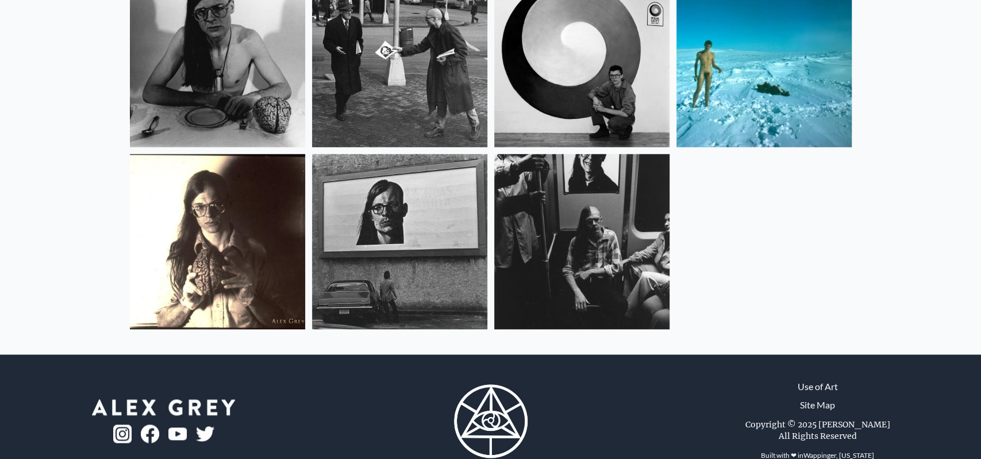
scroll to position [236, 0]
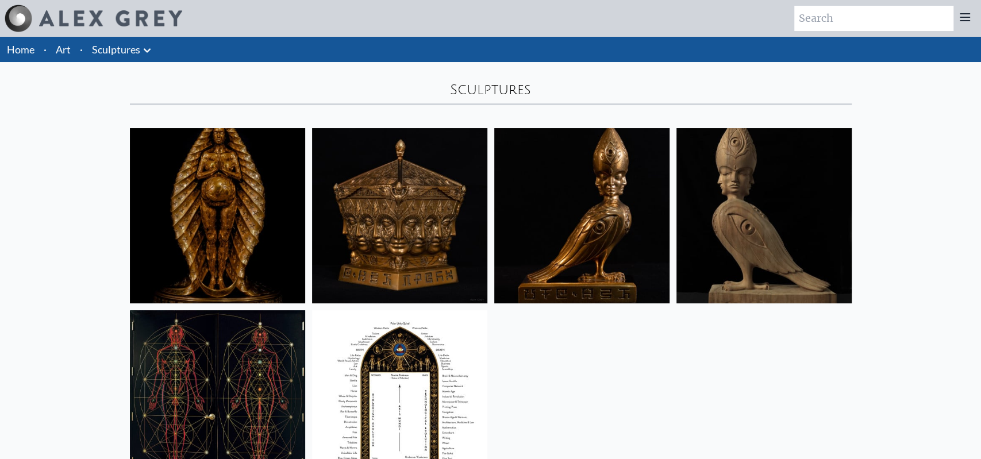
click at [261, 175] on img at bounding box center [217, 215] width 175 height 175
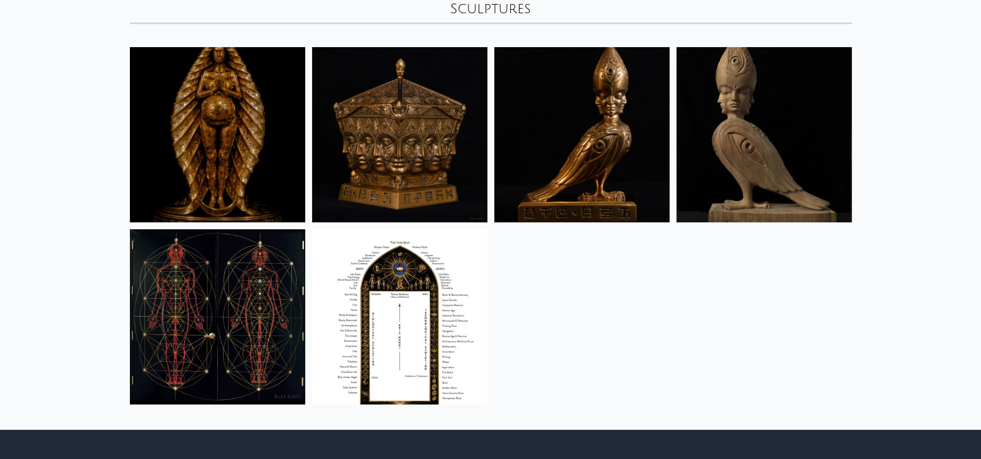
scroll to position [82, 0]
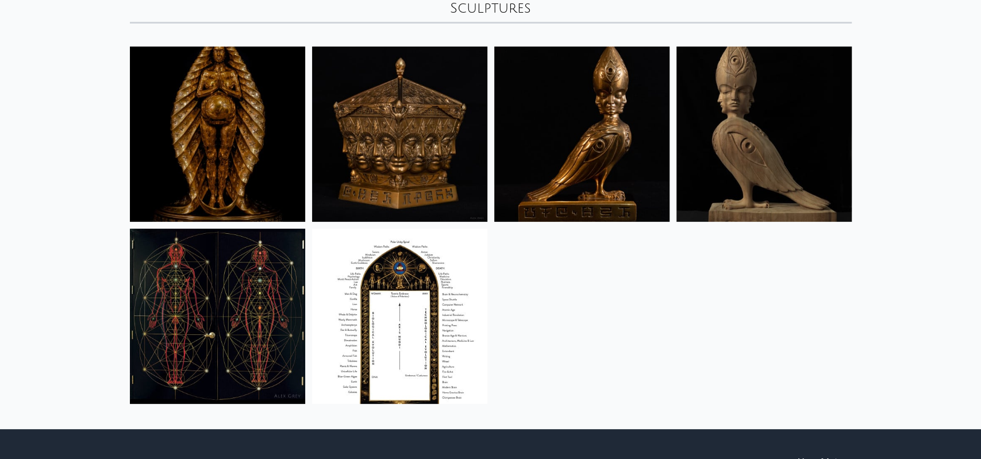
click at [610, 111] on img at bounding box center [581, 134] width 175 height 175
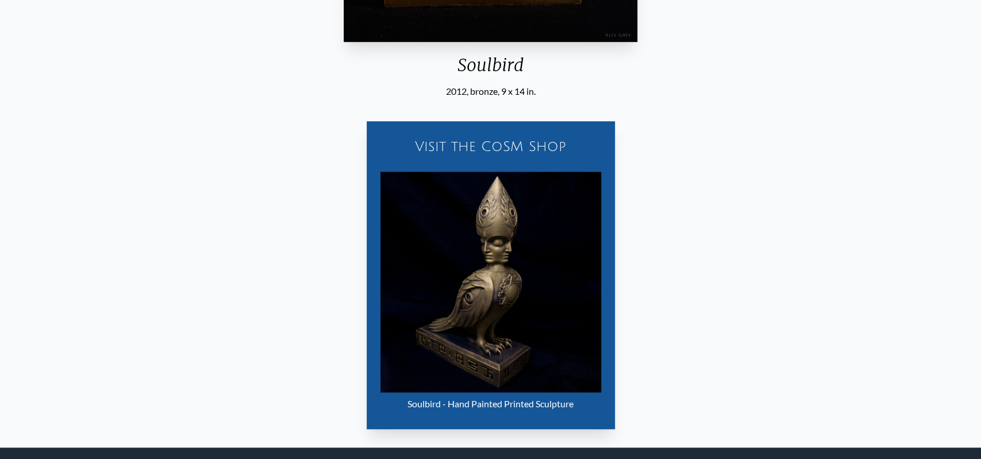
scroll to position [438, 0]
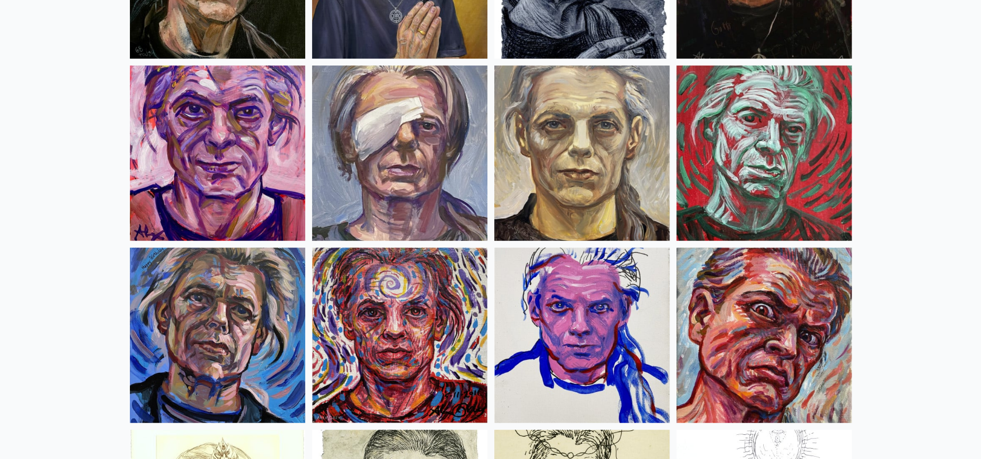
scroll to position [302, 0]
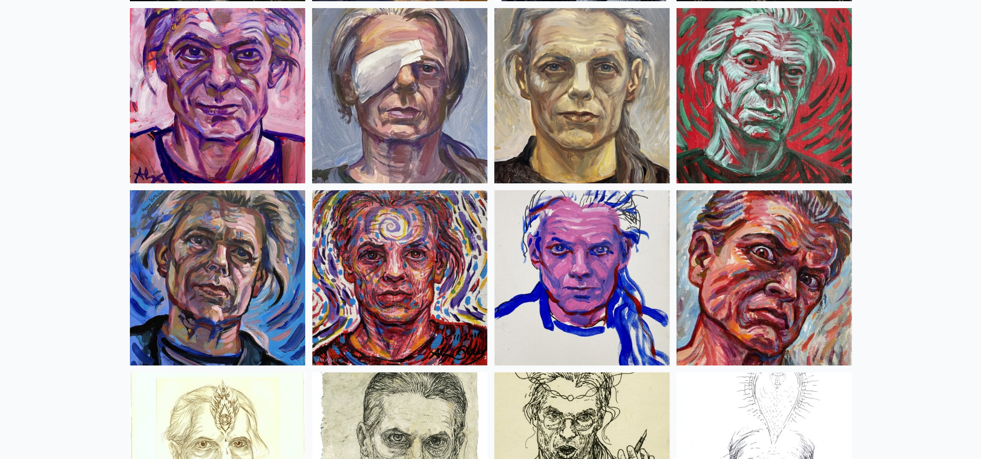
click at [365, 226] on img at bounding box center [399, 277] width 175 height 175
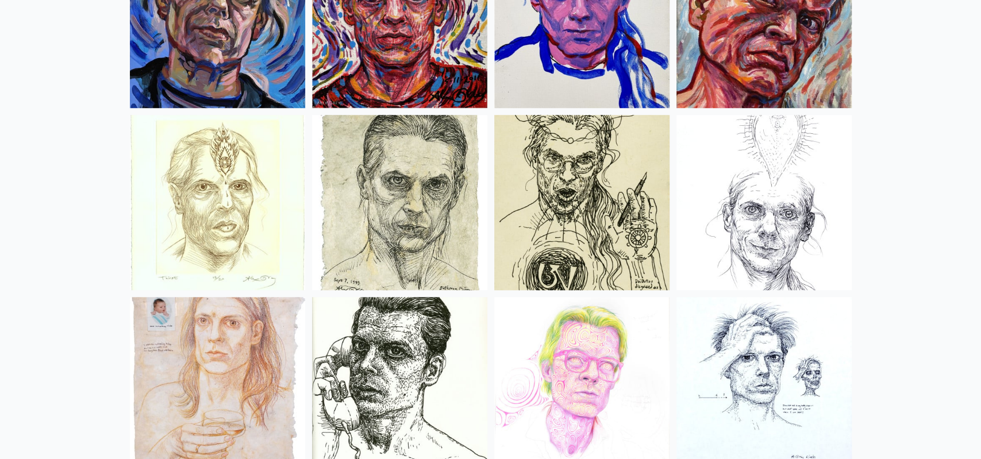
scroll to position [600, 0]
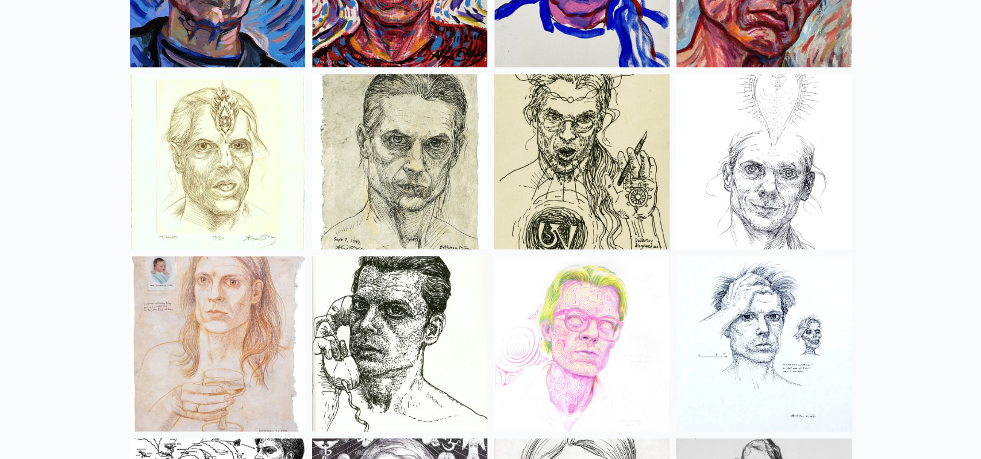
click at [272, 144] on img at bounding box center [217, 161] width 175 height 175
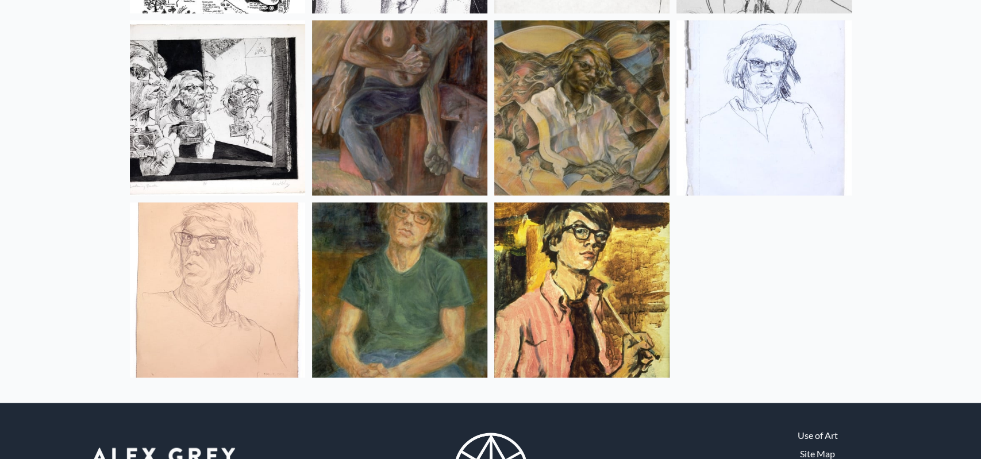
scroll to position [1164, 0]
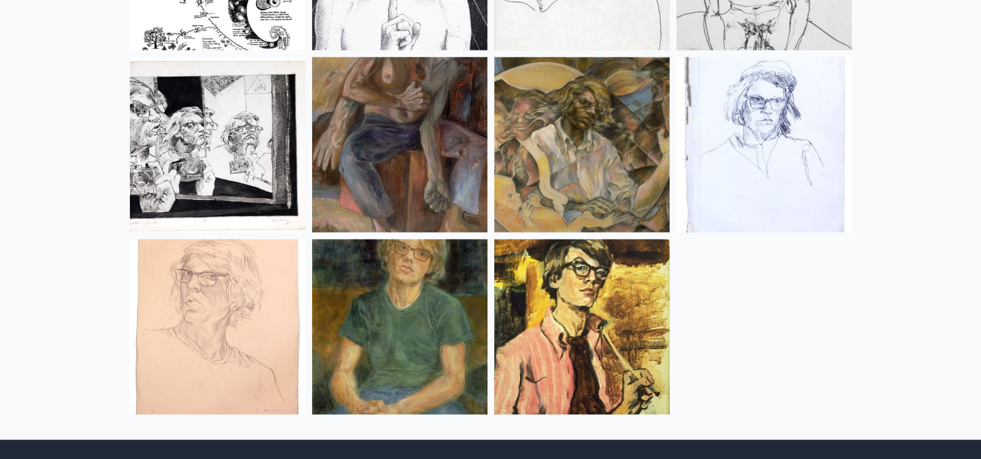
click at [430, 147] on img at bounding box center [399, 144] width 175 height 175
click at [646, 142] on img at bounding box center [581, 144] width 175 height 175
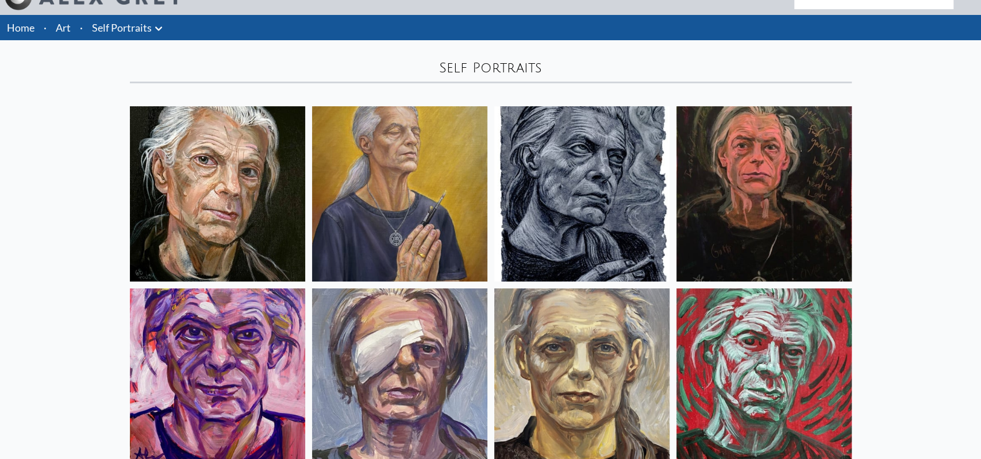
scroll to position [21, 0]
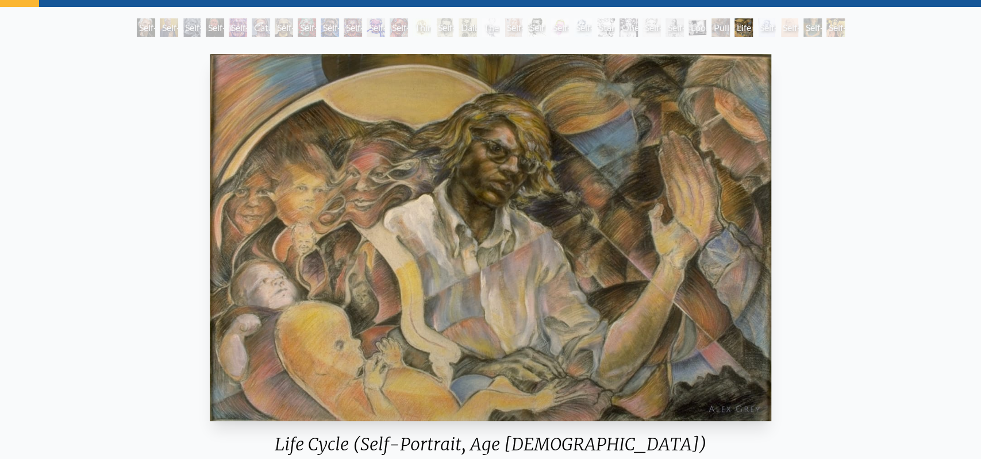
scroll to position [102, 0]
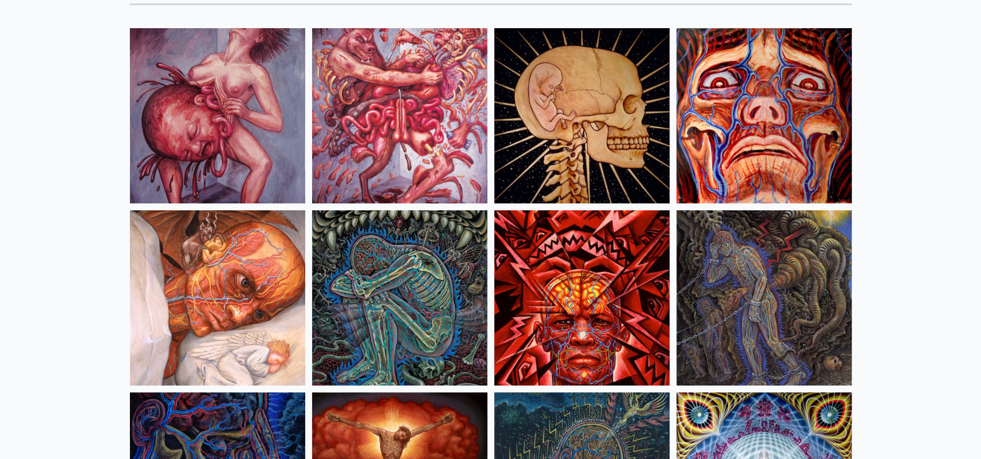
scroll to position [104, 0]
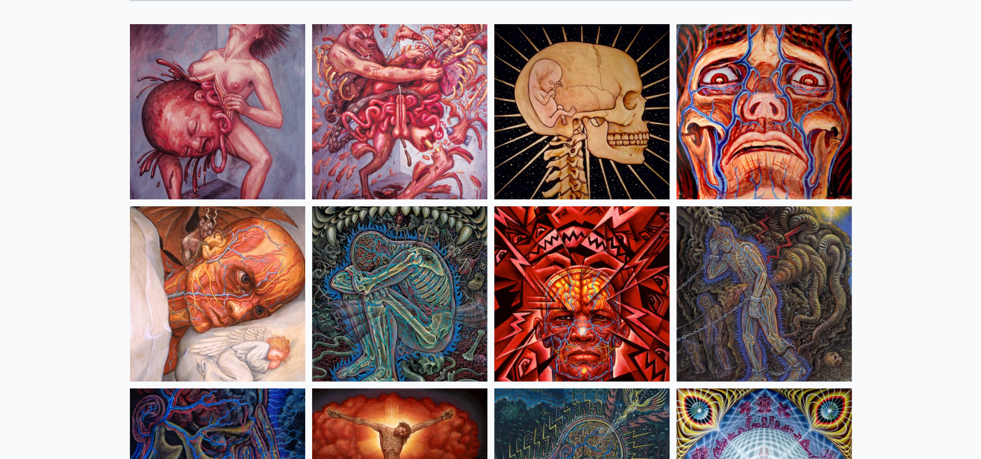
click at [156, 103] on img at bounding box center [217, 111] width 175 height 175
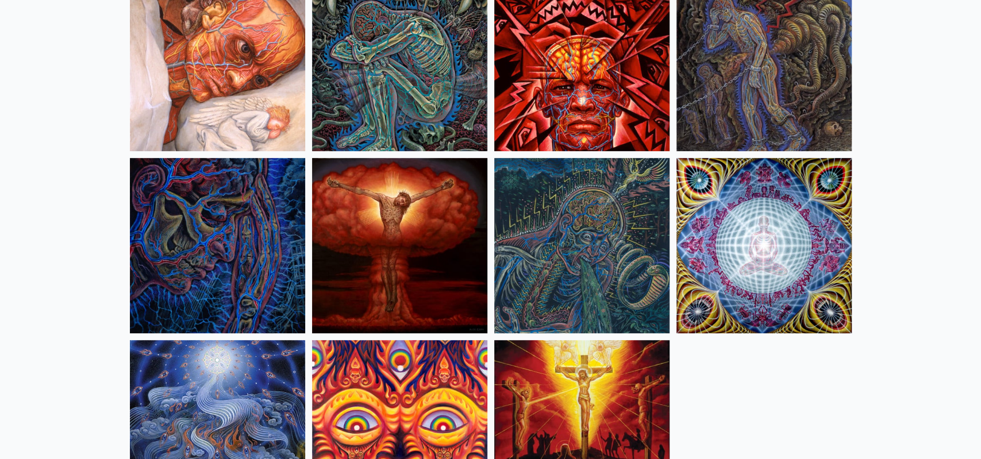
scroll to position [337, 0]
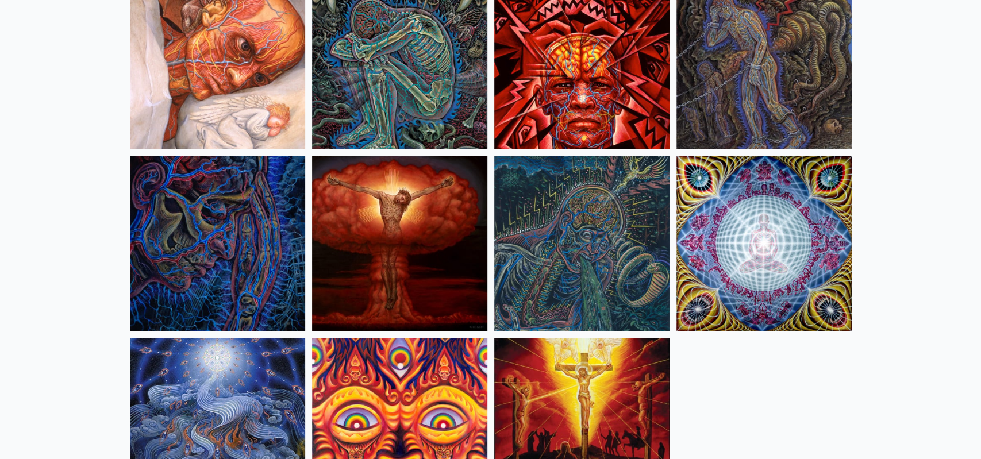
click at [221, 232] on img at bounding box center [217, 243] width 175 height 175
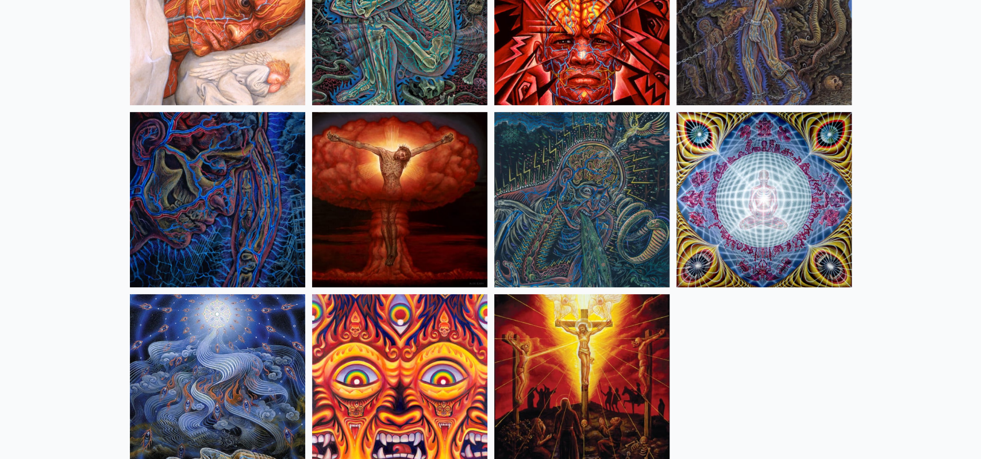
scroll to position [400, 0]
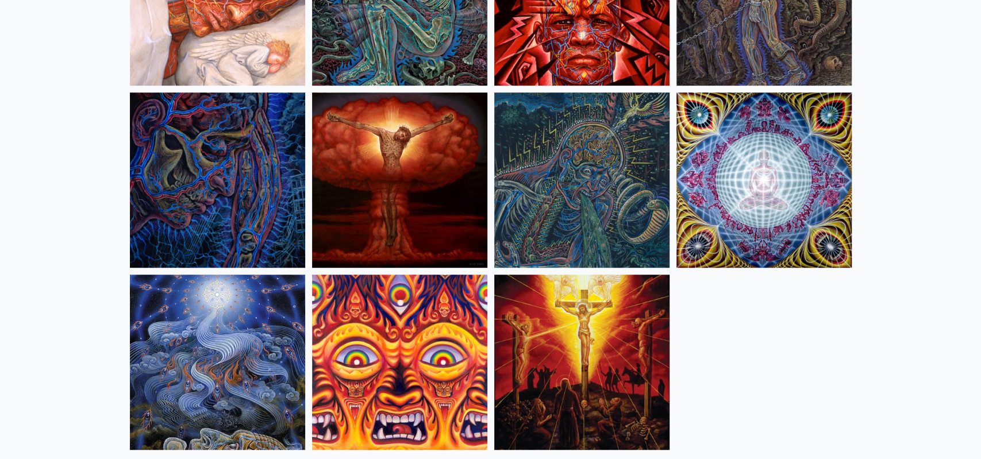
click at [812, 164] on img at bounding box center [763, 179] width 175 height 175
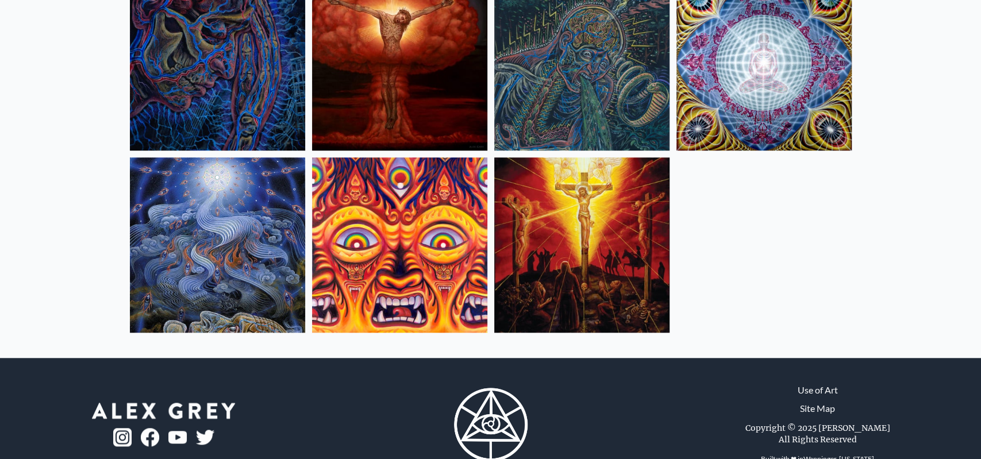
scroll to position [549, 0]
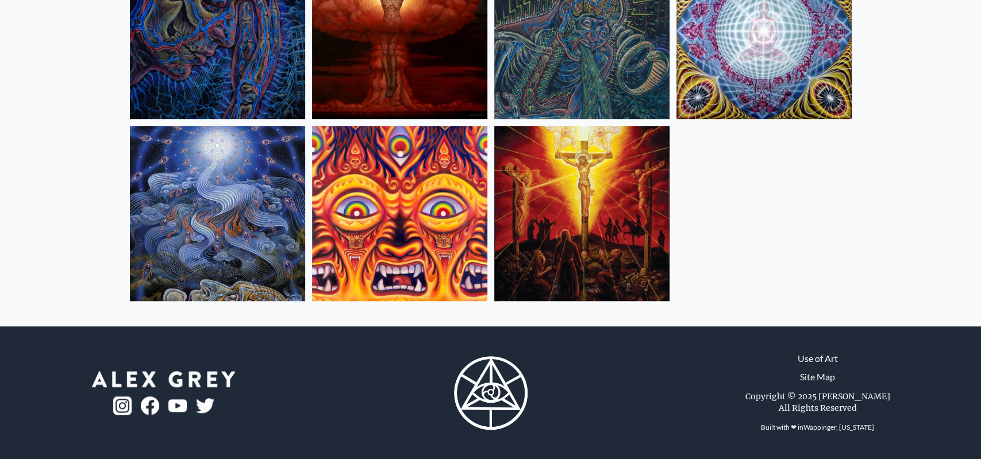
click at [634, 52] on img at bounding box center [581, 31] width 175 height 175
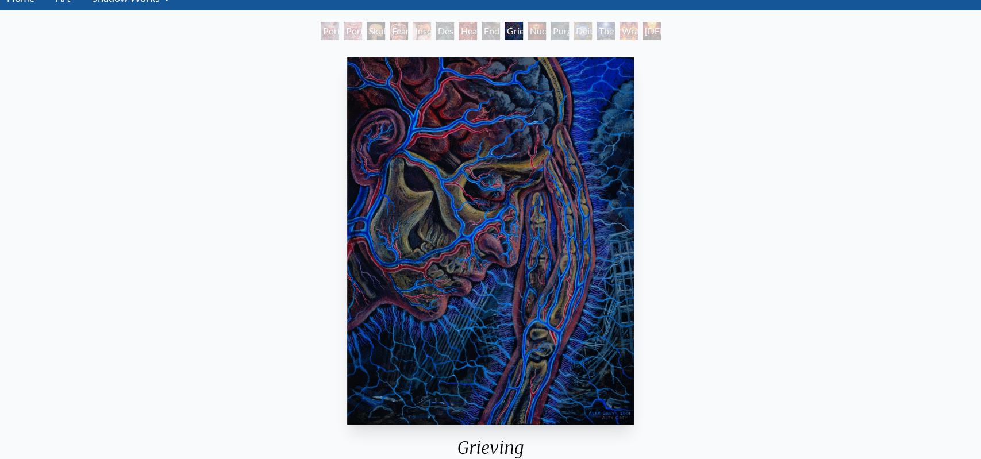
scroll to position [62, 0]
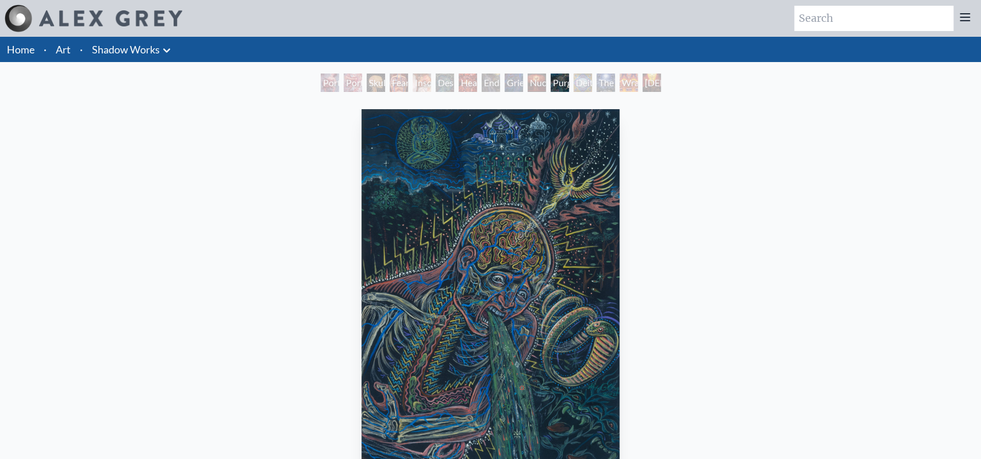
click at [171, 57] on icon at bounding box center [167, 51] width 14 height 14
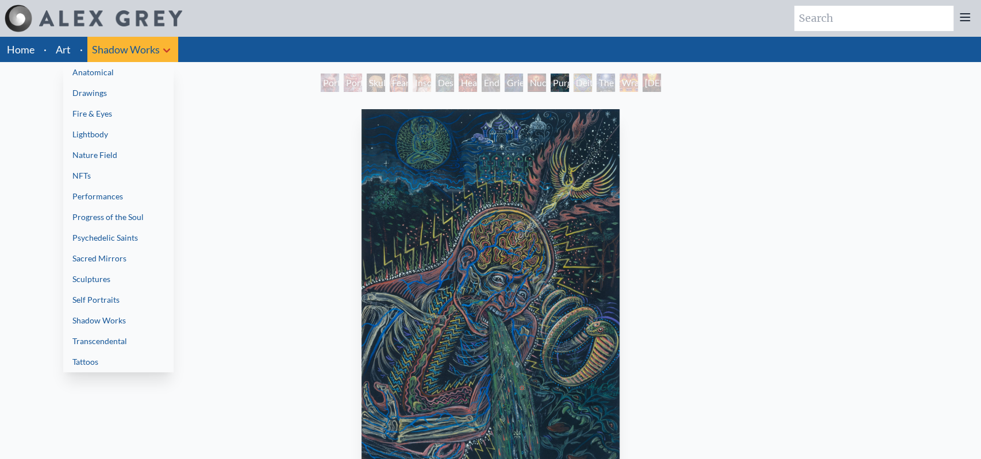
click at [88, 111] on link "Fire & Eyes" at bounding box center [118, 113] width 110 height 21
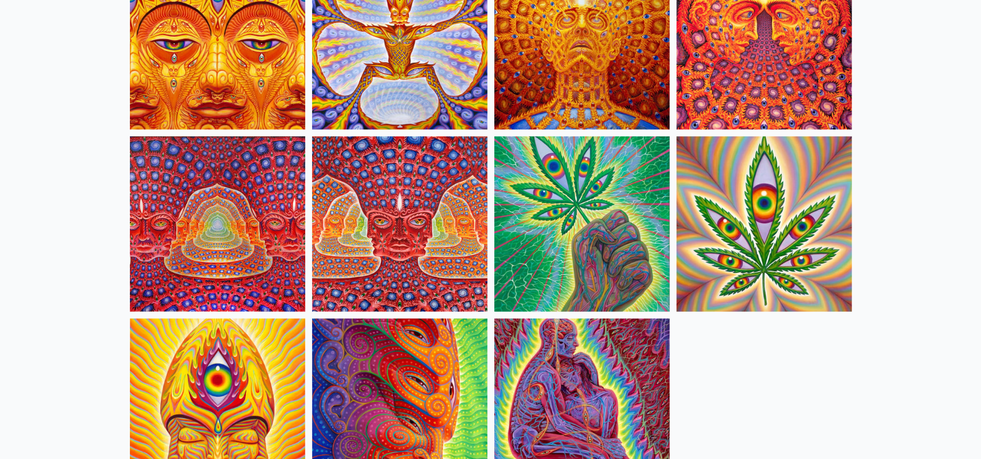
scroll to position [1090, 0]
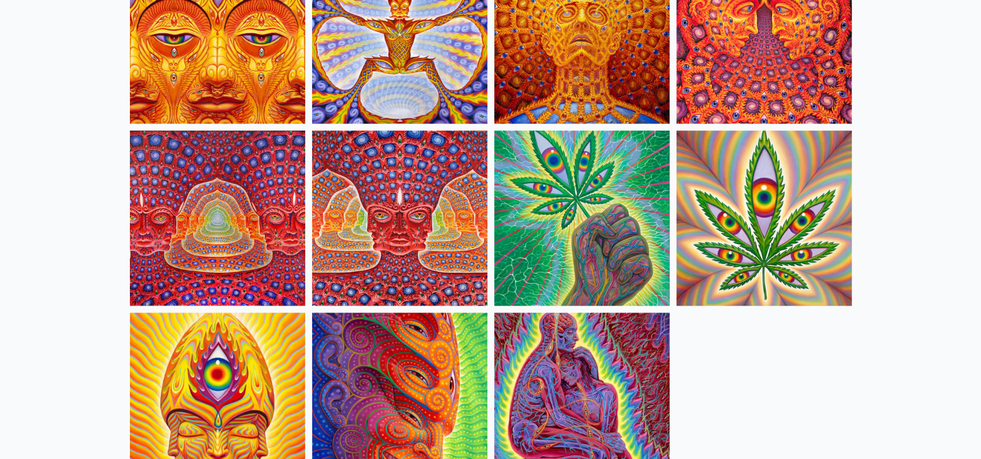
click at [569, 371] on img at bounding box center [581, 400] width 175 height 175
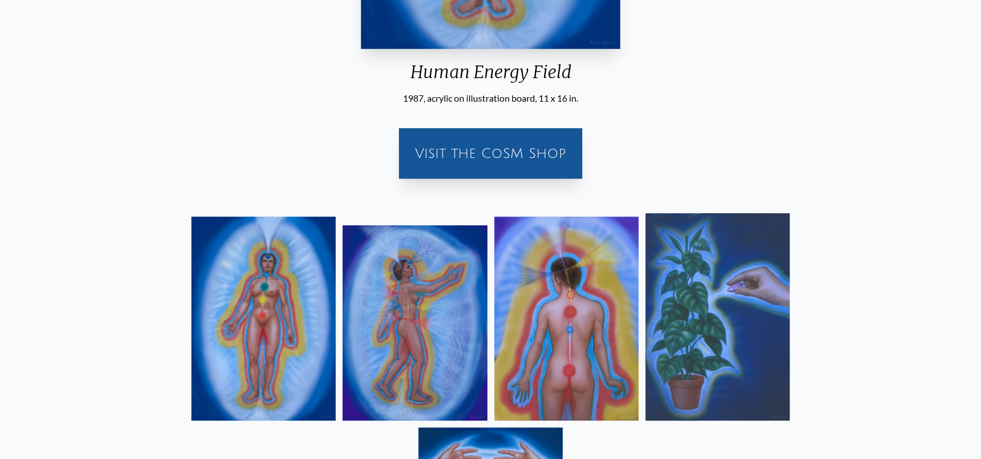
scroll to position [707, 0]
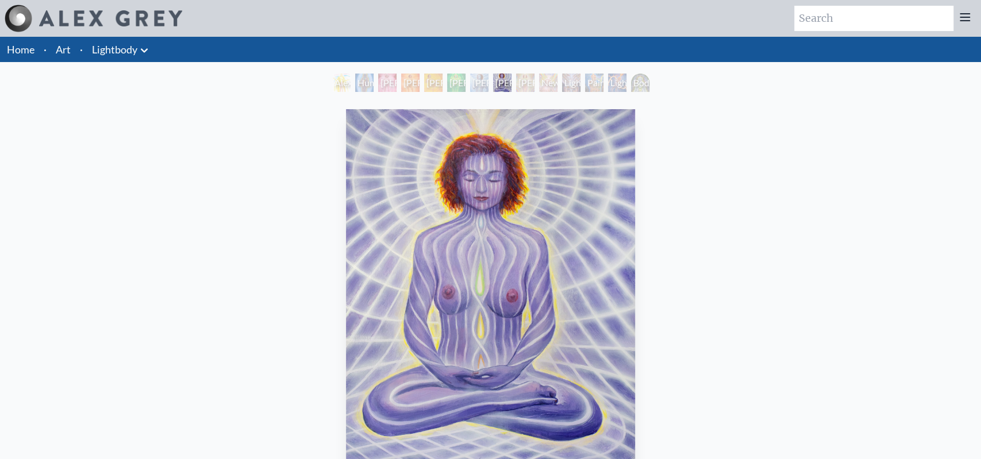
click at [484, 80] on div "[PERSON_NAME] 5" at bounding box center [479, 83] width 18 height 18
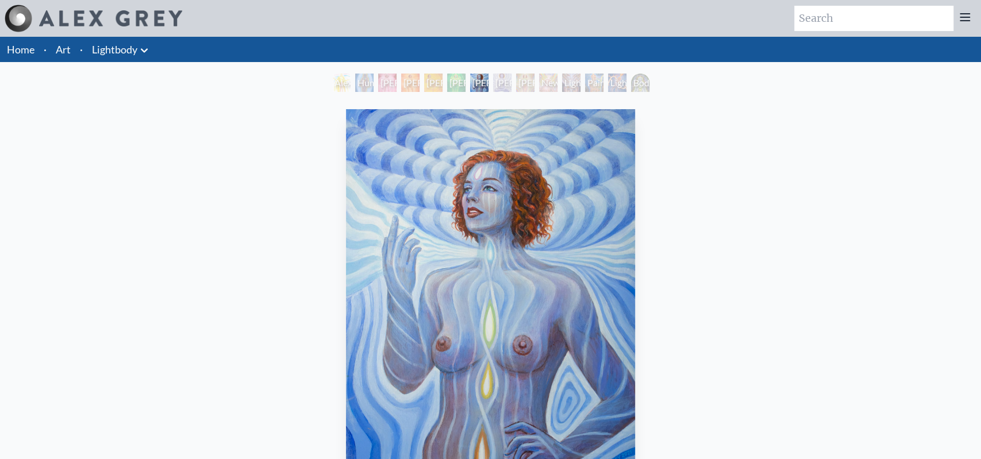
click at [457, 84] on div "[PERSON_NAME] 4" at bounding box center [456, 83] width 18 height 18
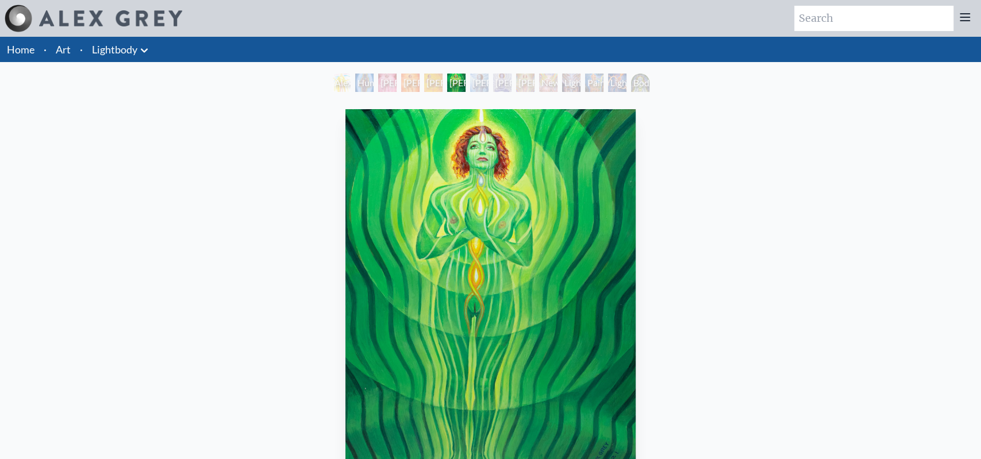
click at [441, 86] on div "[PERSON_NAME] 3" at bounding box center [433, 83] width 18 height 18
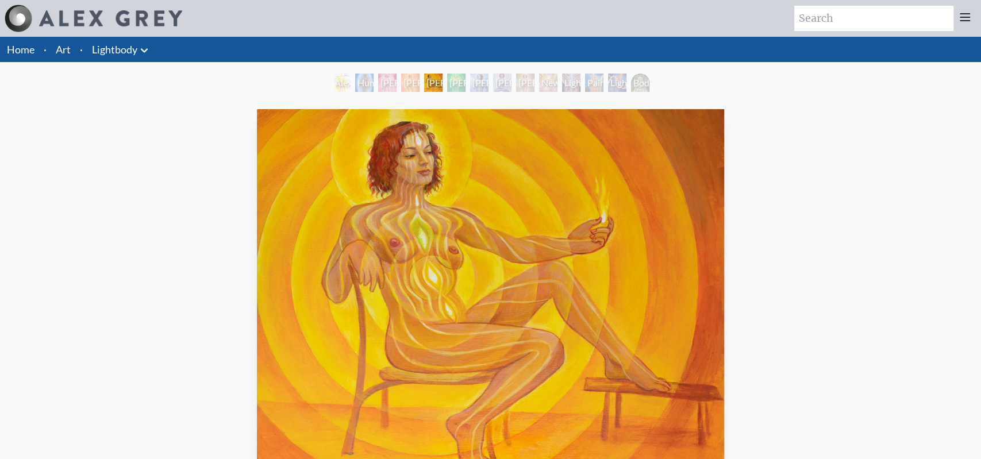
click at [411, 78] on div "[PERSON_NAME] 2" at bounding box center [410, 83] width 18 height 18
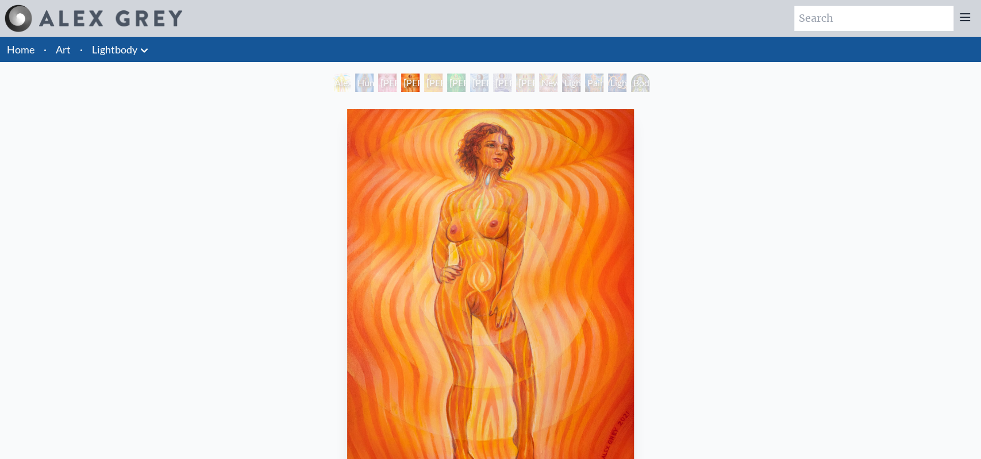
click at [401, 81] on div "[PERSON_NAME] 2" at bounding box center [410, 83] width 18 height 18
click at [375, 81] on div "Alexza Human Energy Field [PERSON_NAME] 1 [PERSON_NAME] 2 [PERSON_NAME] 3 [PERS…" at bounding box center [491, 85] width 322 height 22
click at [383, 82] on div "[PERSON_NAME] 1" at bounding box center [387, 83] width 18 height 18
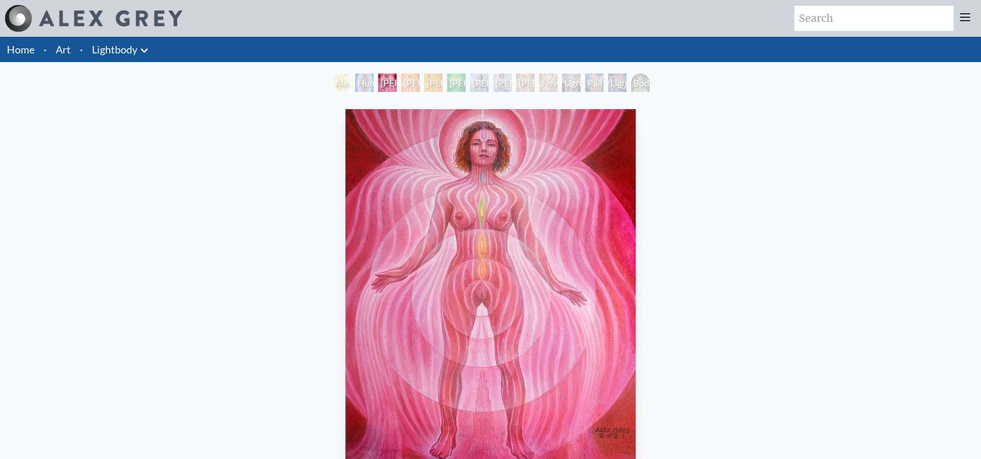
click at [493, 82] on div "[PERSON_NAME] 6" at bounding box center [502, 83] width 18 height 18
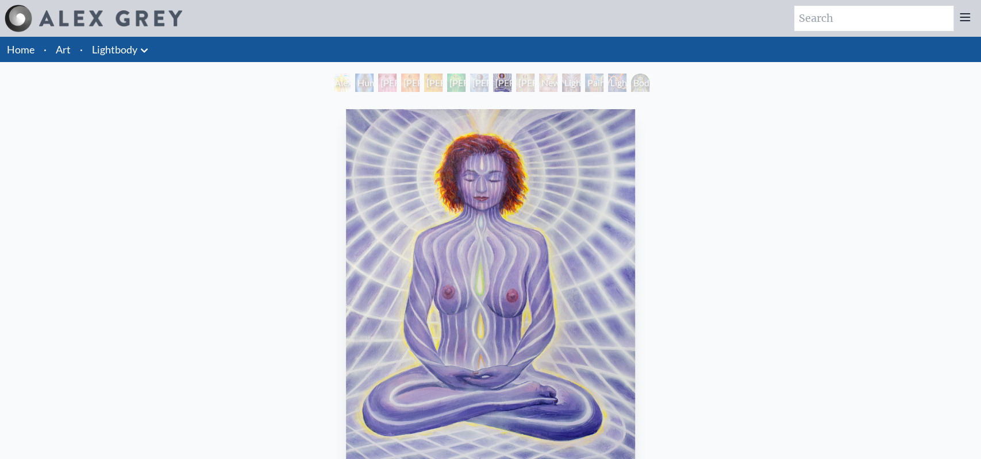
click at [520, 86] on div "[PERSON_NAME] 7" at bounding box center [525, 83] width 18 height 18
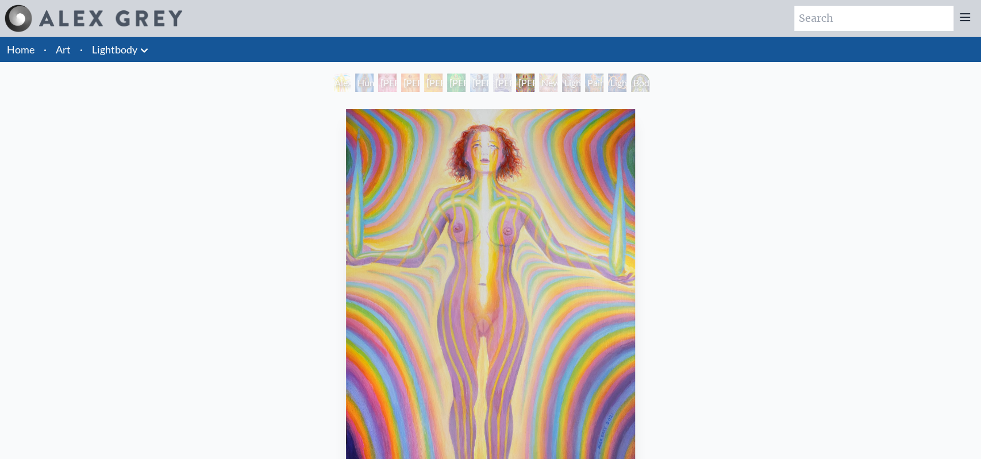
click at [530, 84] on div "[PERSON_NAME] 7" at bounding box center [525, 83] width 18 height 18
click at [557, 82] on div "Newborn" at bounding box center [548, 83] width 18 height 18
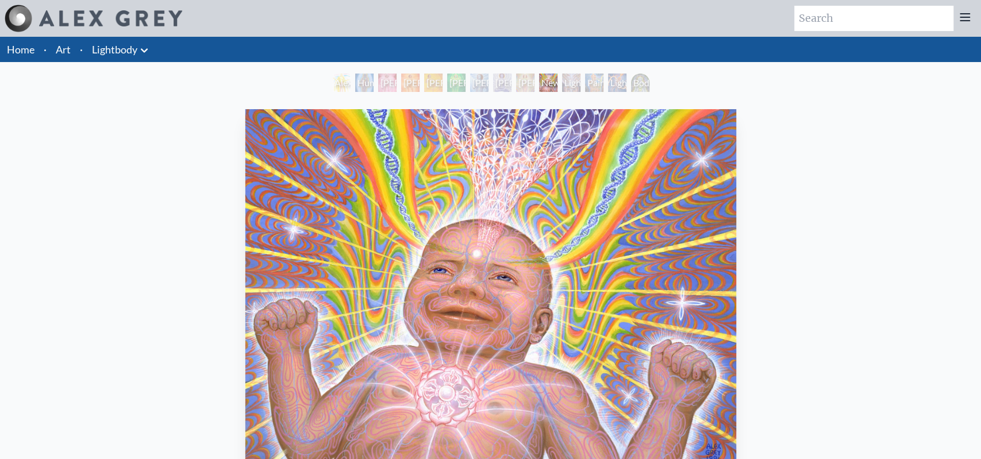
click at [580, 85] on div "Lightweaver" at bounding box center [571, 83] width 18 height 18
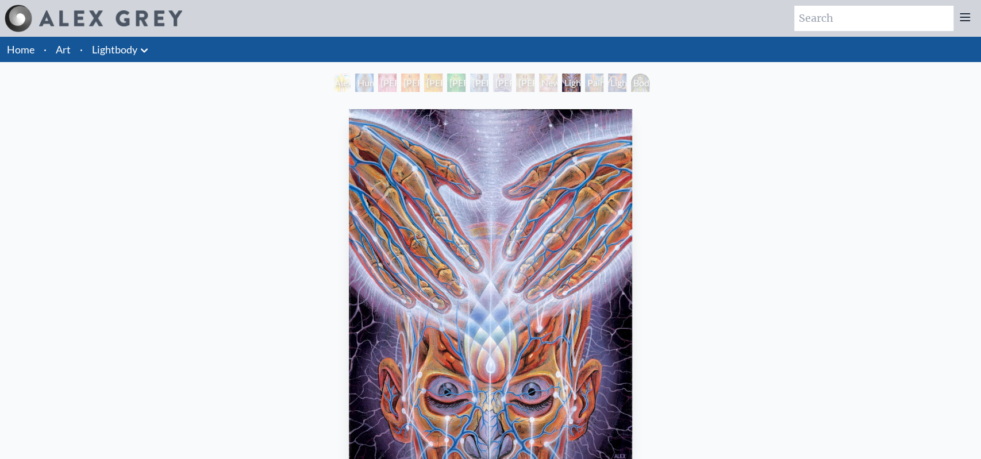
click at [493, 84] on div "[PERSON_NAME] 6" at bounding box center [502, 83] width 18 height 18
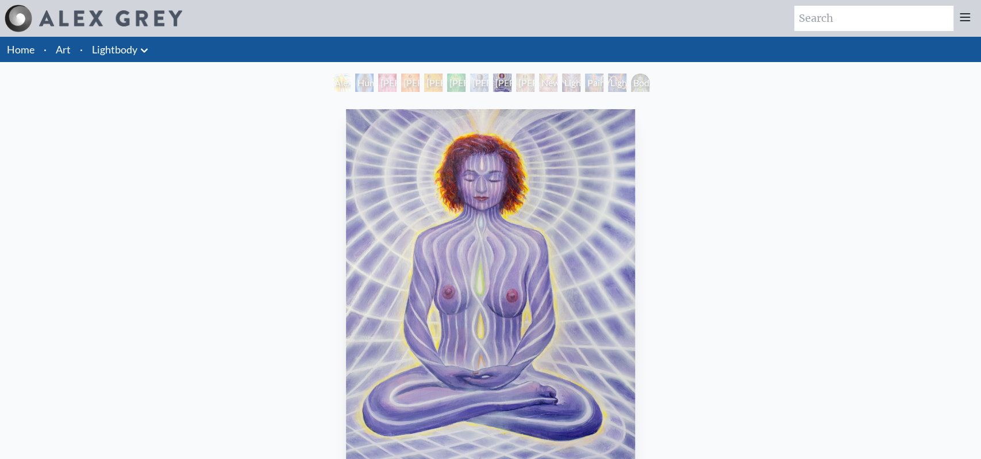
click at [338, 84] on div "Alexza" at bounding box center [341, 83] width 18 height 18
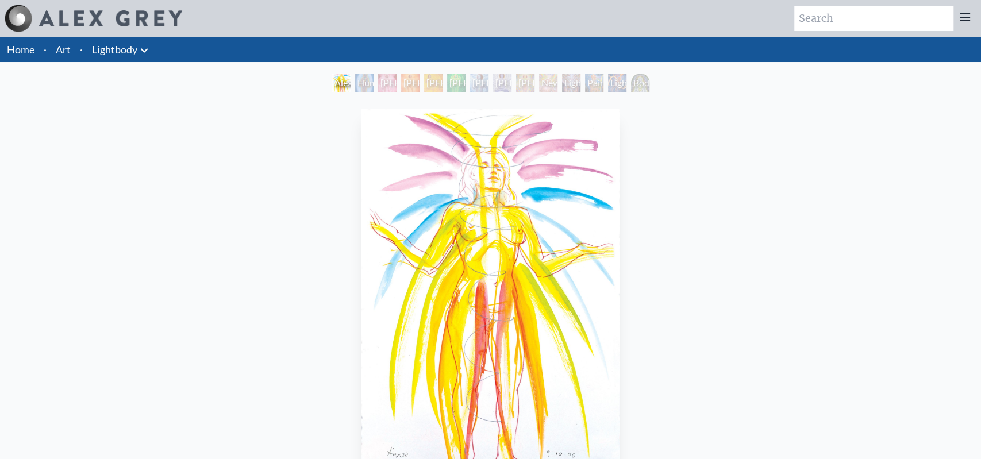
click at [364, 84] on div "Human Energy Field" at bounding box center [364, 83] width 18 height 18
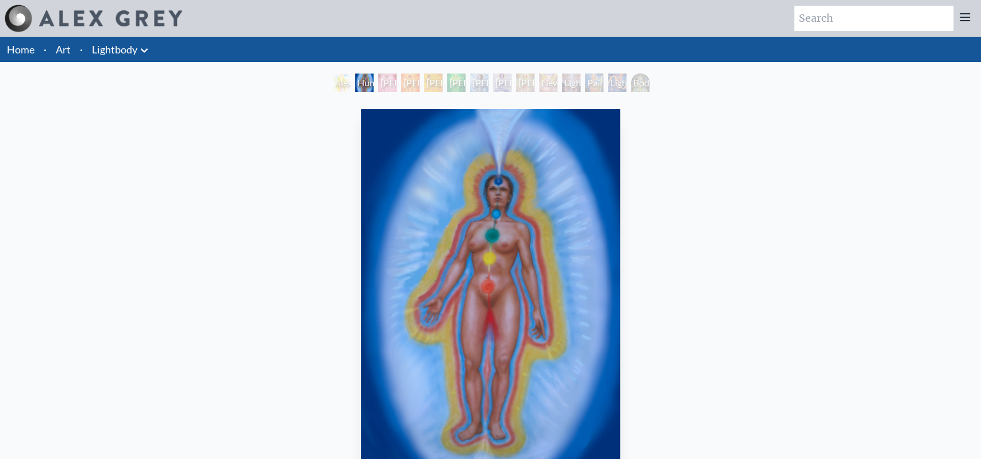
click at [416, 84] on div "[PERSON_NAME] 2" at bounding box center [410, 83] width 18 height 18
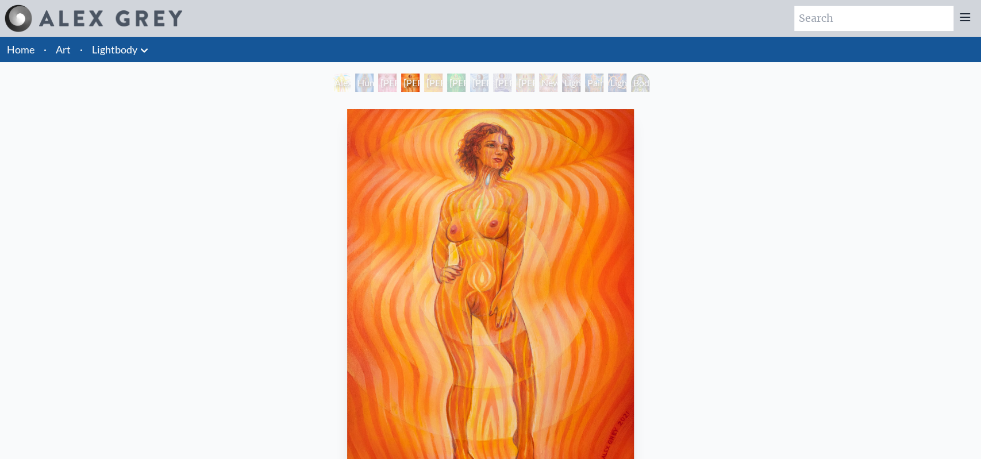
click at [442, 82] on div "[PERSON_NAME] 3" at bounding box center [433, 83] width 18 height 18
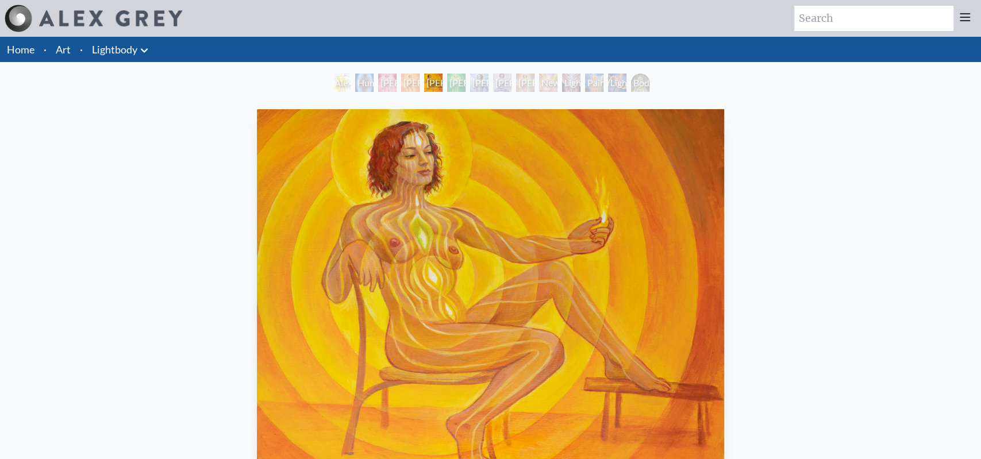
click at [465, 80] on div "[PERSON_NAME] 4" at bounding box center [456, 83] width 18 height 18
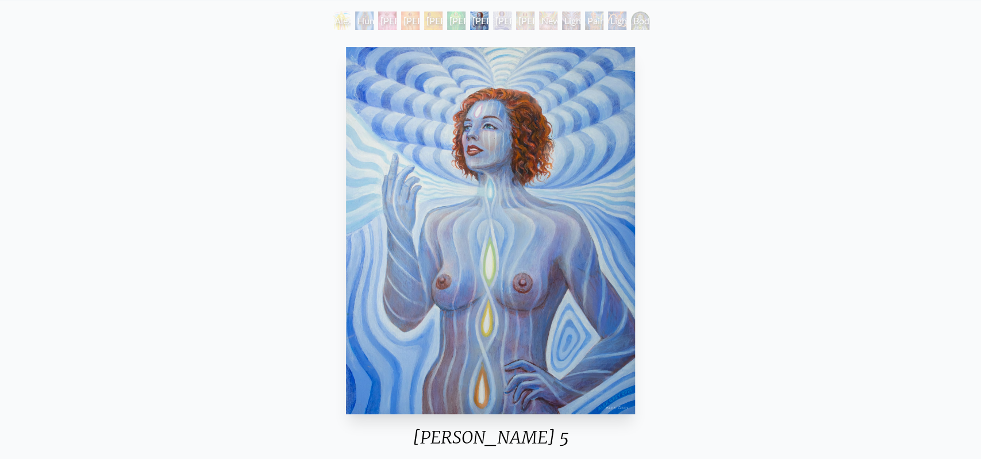
scroll to position [54, 0]
